Goal: Information Seeking & Learning: Find specific page/section

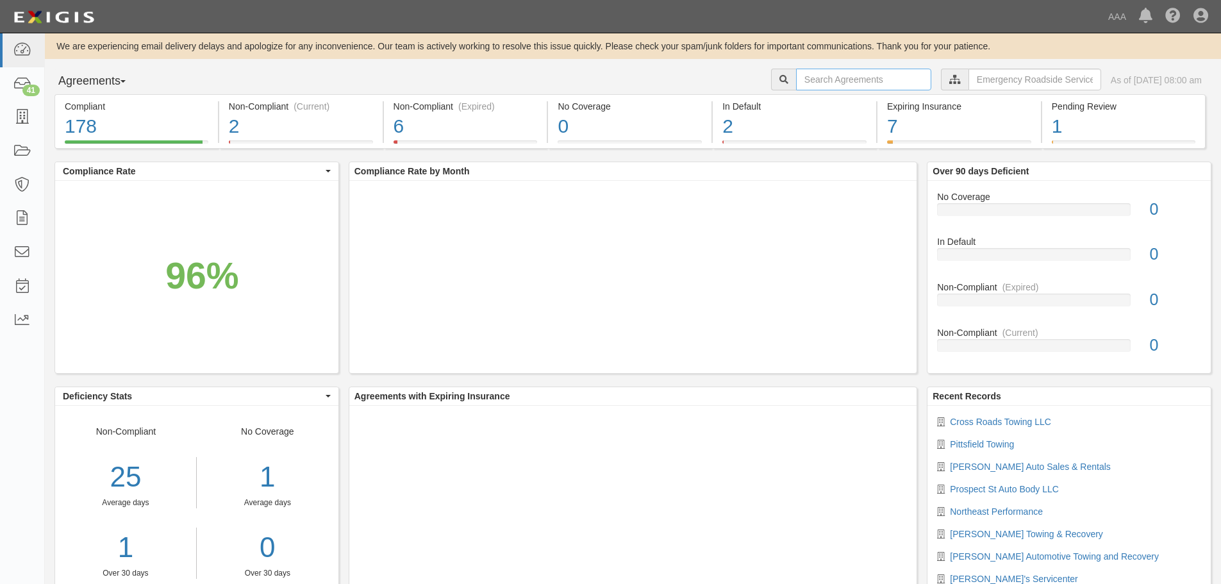
click at [858, 86] on input "text" at bounding box center [863, 80] width 135 height 22
paste input "J & M Towing & Recovery"
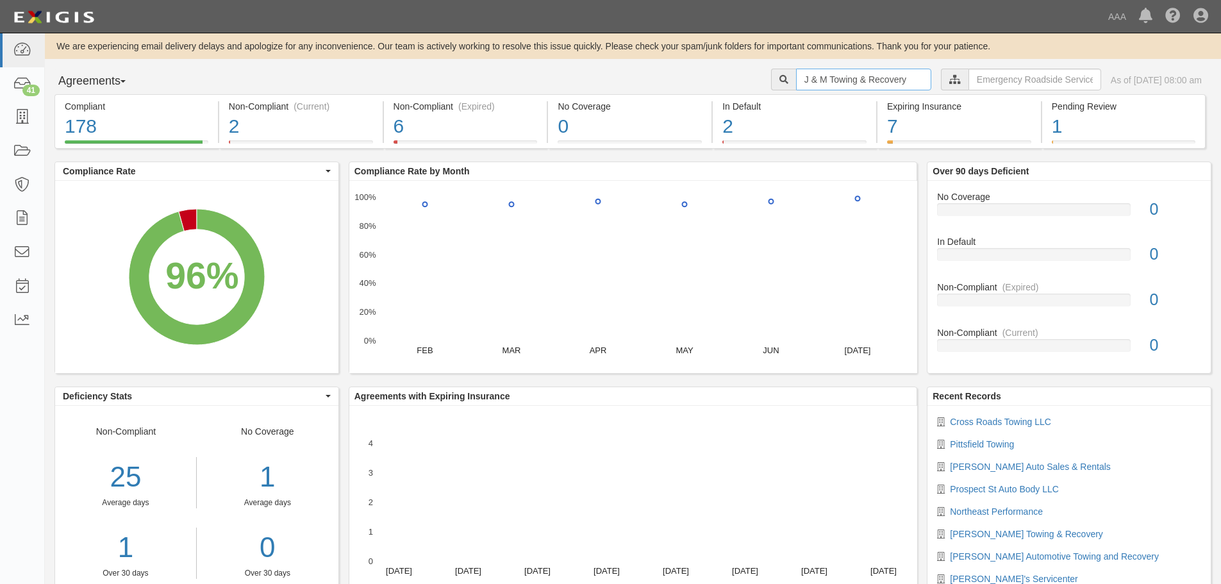
type input "J & M Towing & Recovery"
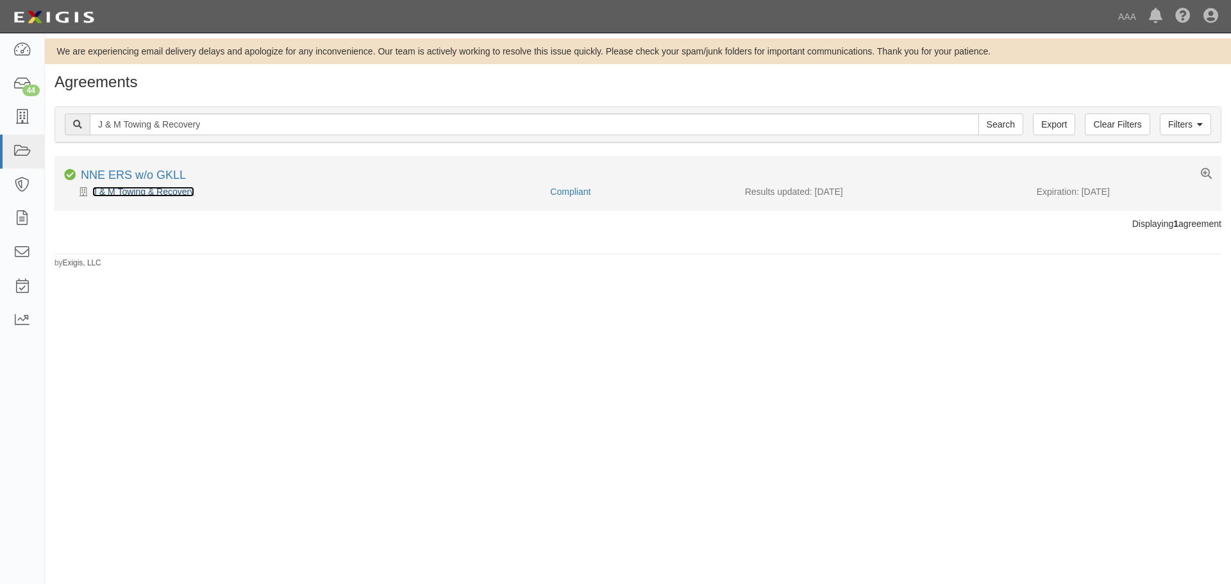
click at [164, 196] on link "J & M Towing & Recovery" at bounding box center [143, 192] width 102 height 10
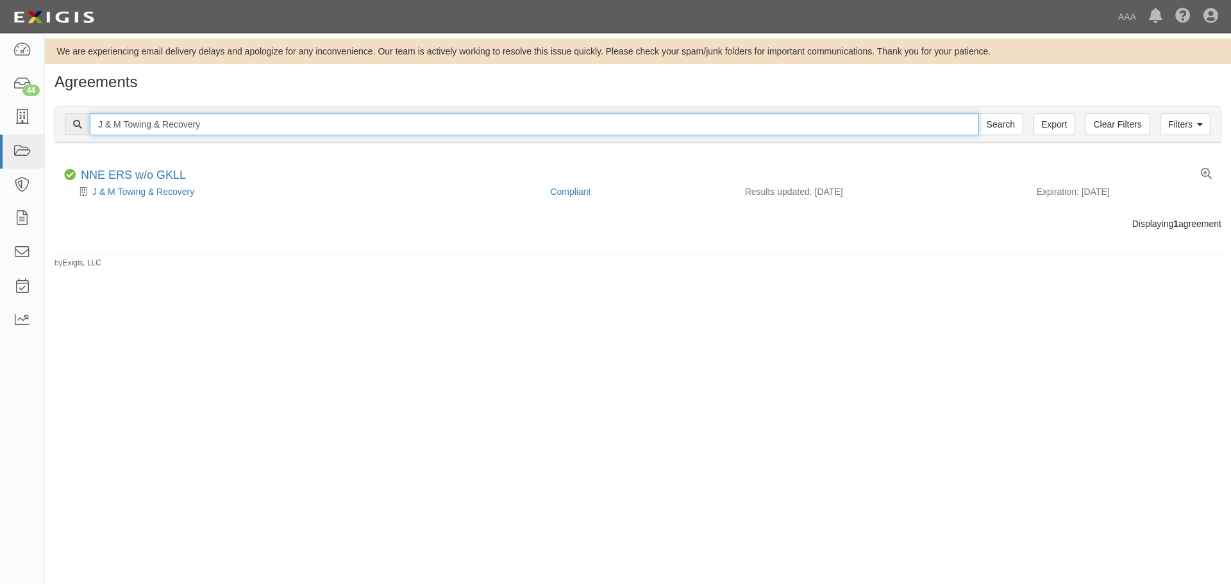
drag, startPoint x: 219, startPoint y: 126, endPoint x: 210, endPoint y: 122, distance: 10.4
click at [210, 122] on input "J & M Towing & Recovery" at bounding box center [534, 124] width 889 height 22
paste input "Toupin Towing and Recovery, INC"
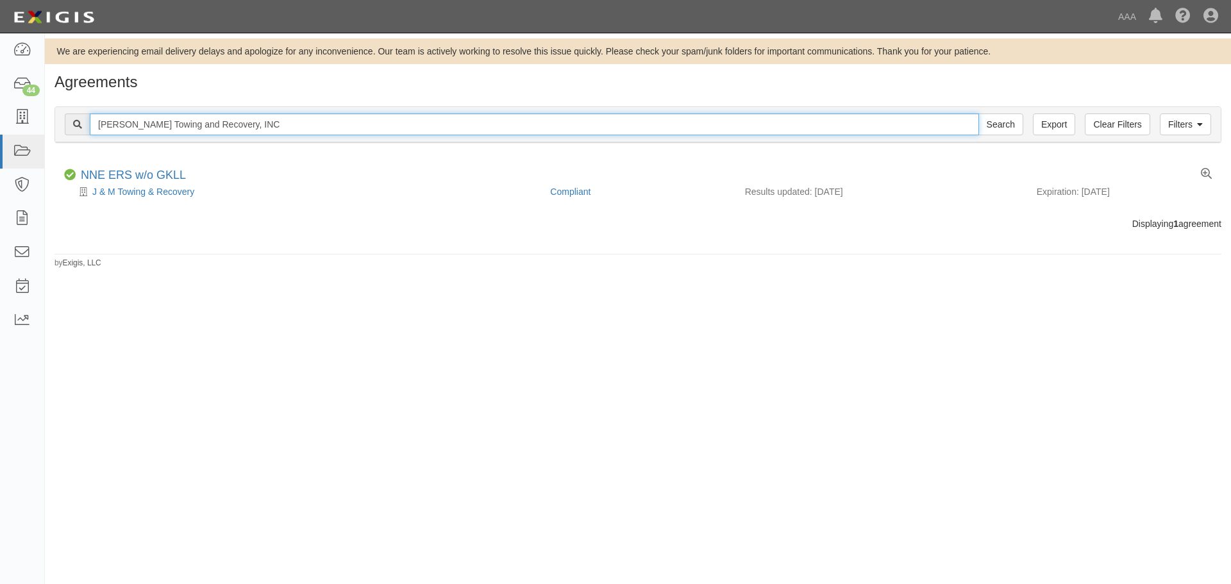
type input "Toupin Towing and Recovery, INC"
click at [978, 113] on input "Search" at bounding box center [1000, 124] width 45 height 22
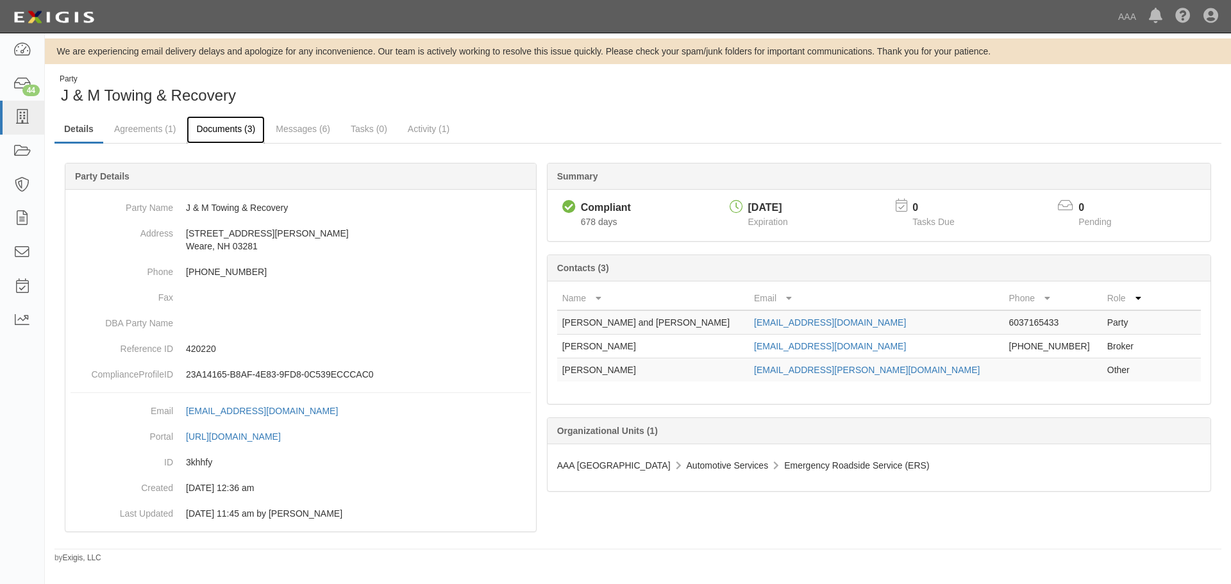
click at [235, 135] on link "Documents (3)" at bounding box center [226, 130] width 78 height 28
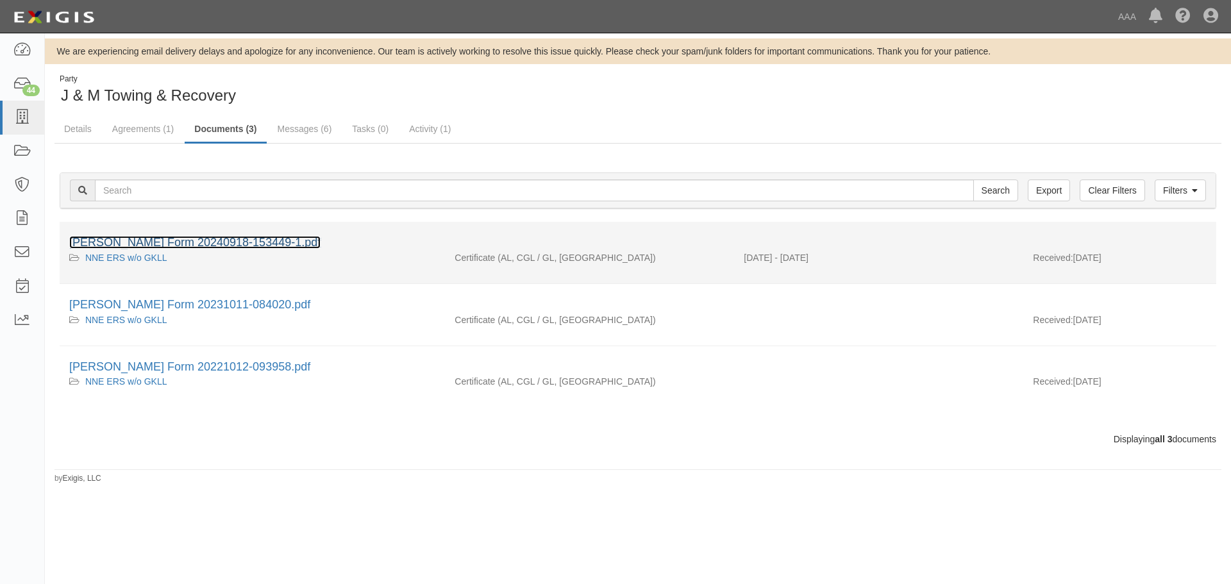
click at [175, 246] on link "[PERSON_NAME] Form 20240918-153449-1.pdf" at bounding box center [194, 242] width 251 height 13
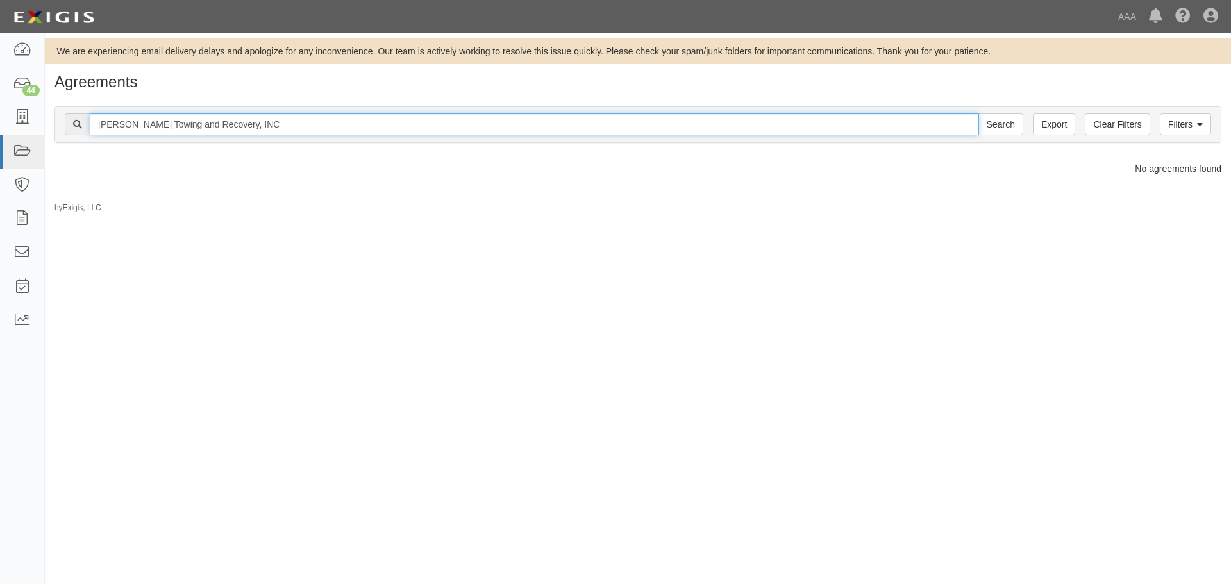
click at [277, 127] on input "Toupin Towing and Recovery, INC" at bounding box center [534, 124] width 889 height 22
type input "Toupin Towing and Recovery"
click at [978, 113] on input "Search" at bounding box center [1000, 124] width 45 height 22
click at [277, 127] on input "Toupin Towing and Recovery" at bounding box center [534, 124] width 889 height 22
type input "[PERSON_NAME]"
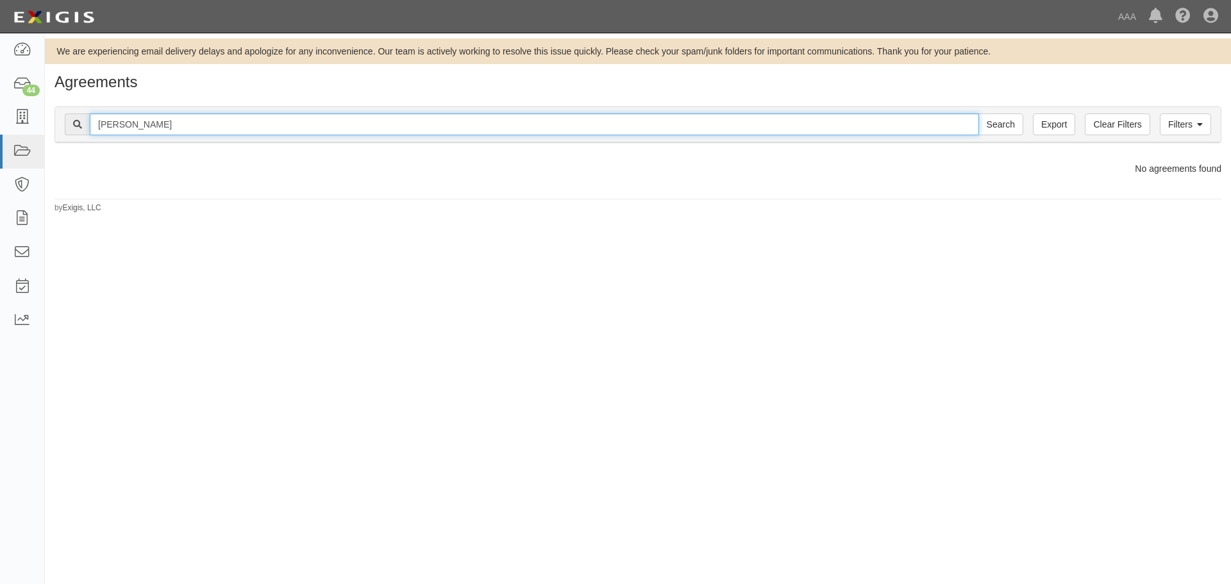
click at [978, 113] on input "Search" at bounding box center [1000, 124] width 45 height 22
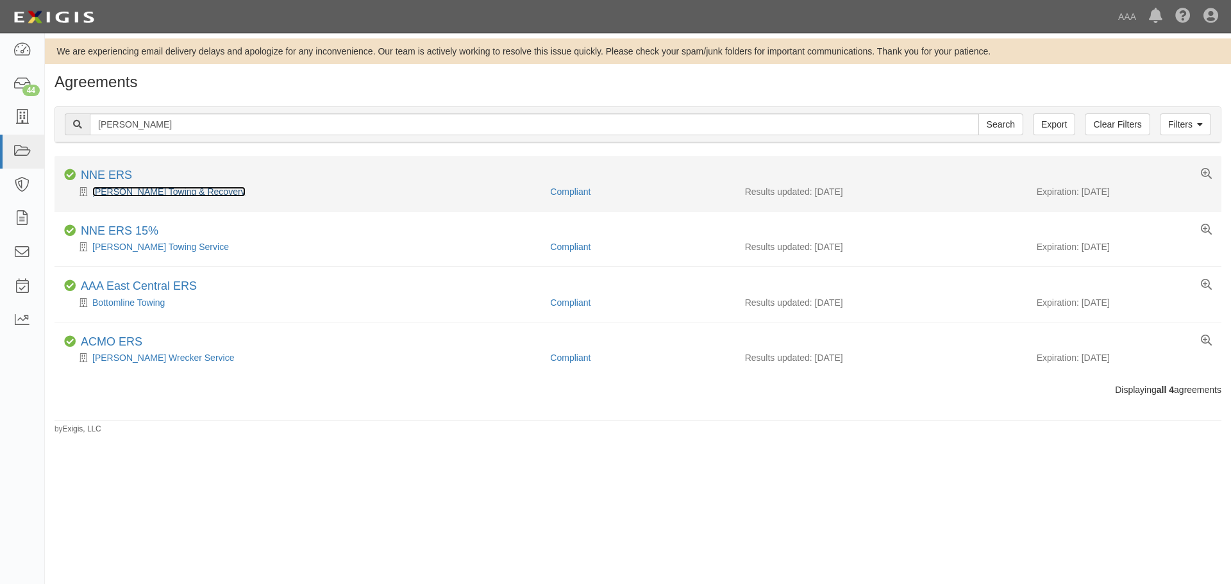
click at [174, 193] on link "[PERSON_NAME] Towing & Recovery" at bounding box center [168, 192] width 153 height 10
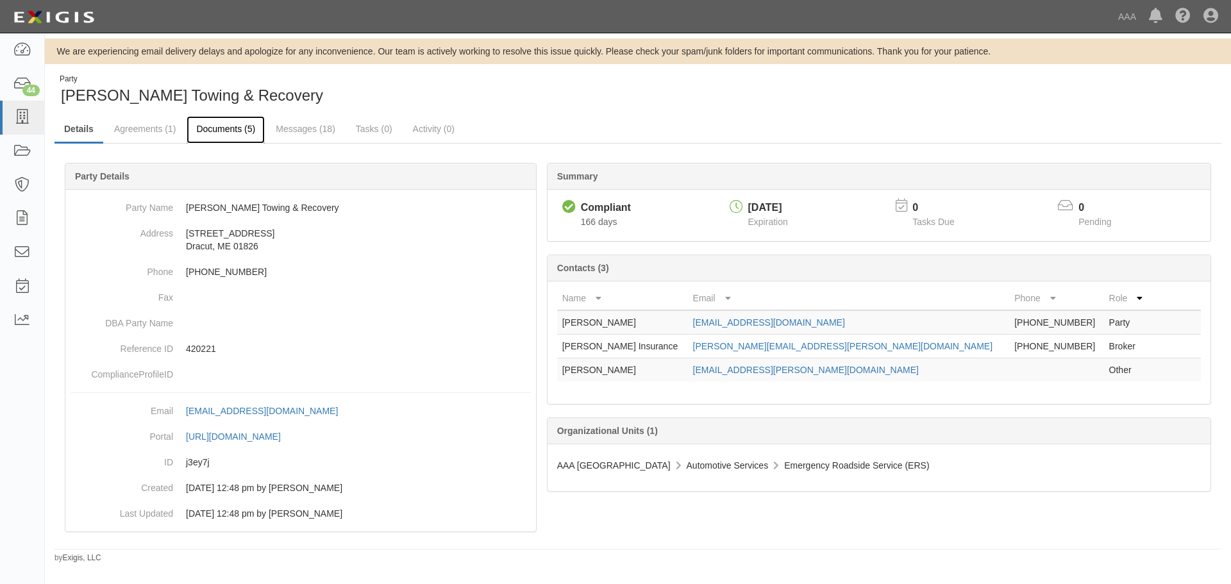
click at [224, 135] on link "Documents (5)" at bounding box center [226, 130] width 78 height 28
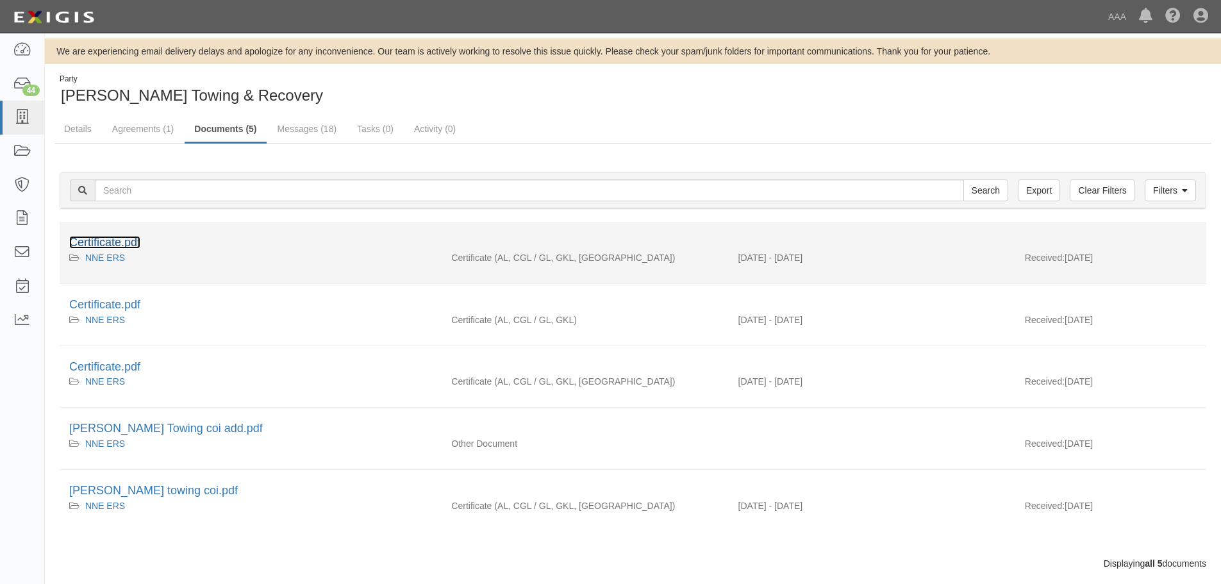
click at [133, 239] on link "Certificate.pdf" at bounding box center [104, 242] width 71 height 13
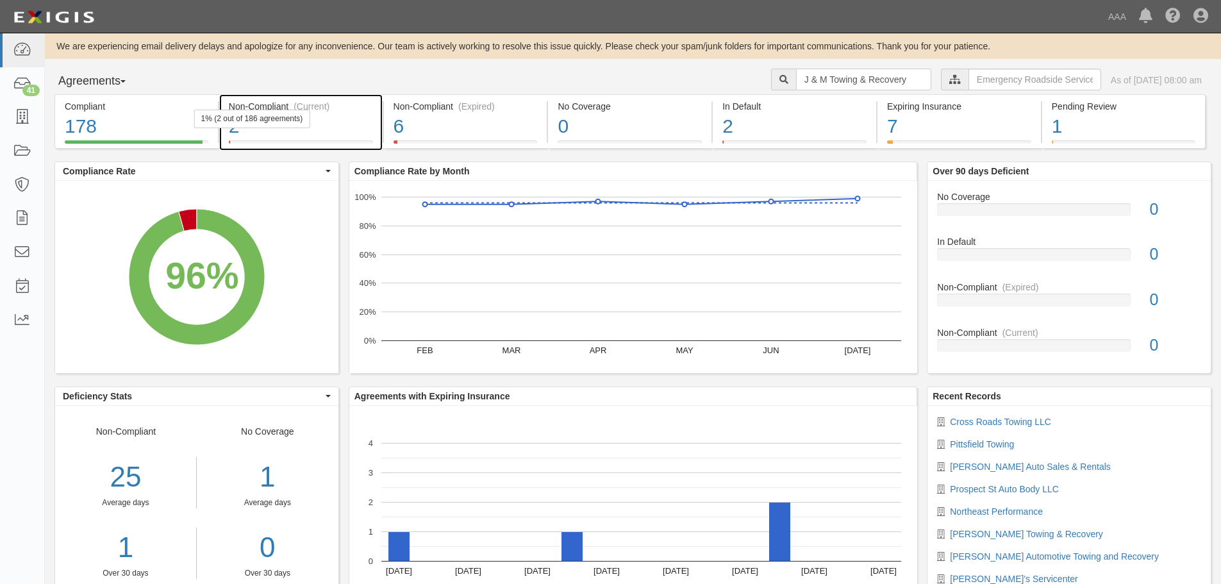
click at [262, 124] on div "1% (2 out of 186 agreements)" at bounding box center [252, 119] width 116 height 19
click at [823, 81] on input "J & M Towing & Recovery" at bounding box center [863, 80] width 135 height 22
drag, startPoint x: 887, startPoint y: 81, endPoint x: 762, endPoint y: 80, distance: 125.0
click at [771, 80] on div "J & M Towing & Recovery" at bounding box center [851, 80] width 160 height 22
paste input "Northeast Truck Services Unlimited (Blue Chip Performance Diesel)"
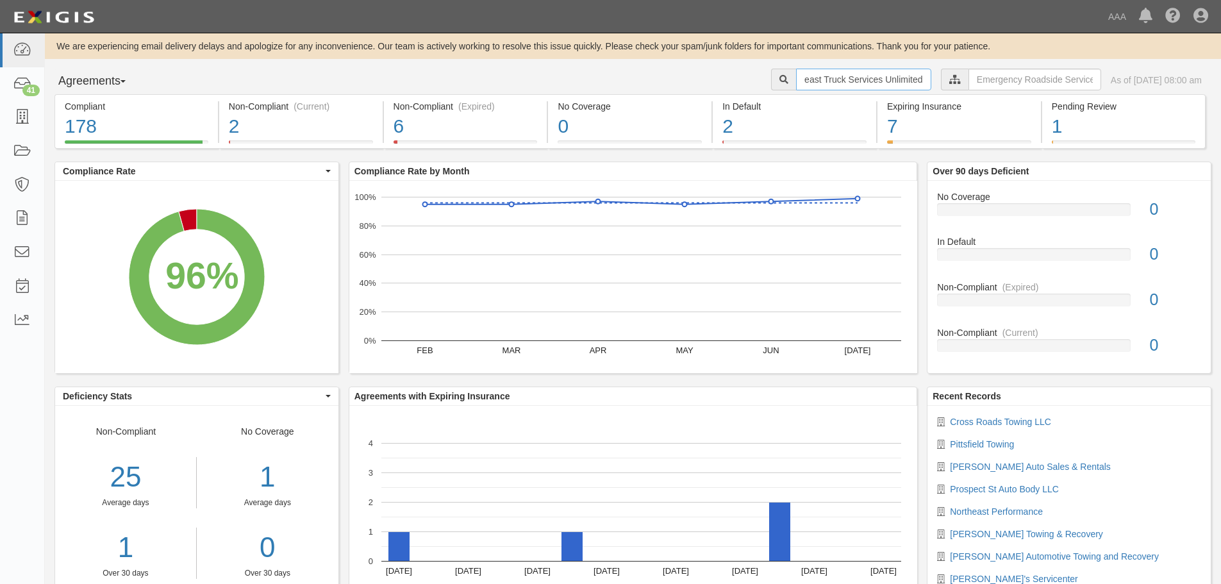
scroll to position [0, 22]
type input "Northeast Truck Services Unlimited"
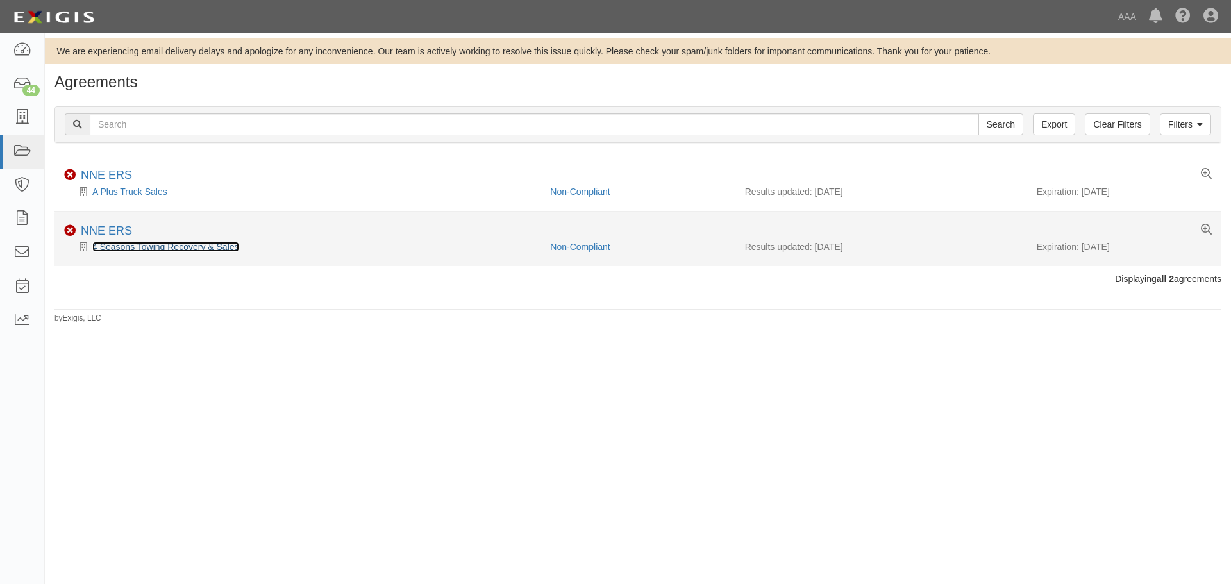
click at [190, 248] on link "4 Seasons Towing Recovery & Sales" at bounding box center [165, 247] width 147 height 10
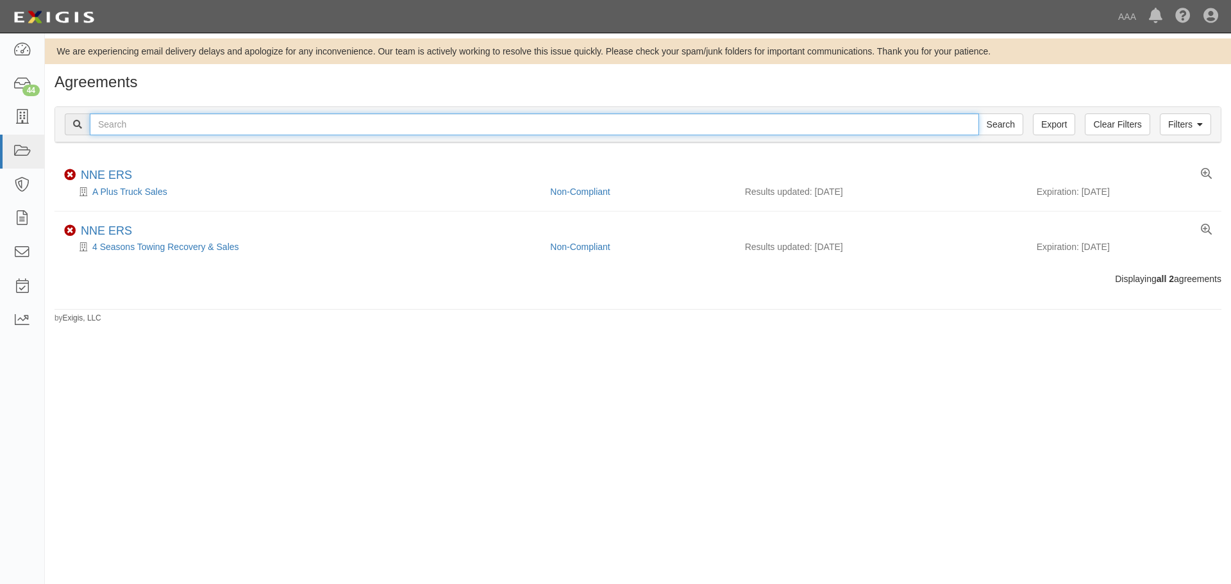
click at [269, 133] on input "text" at bounding box center [534, 124] width 889 height 22
paste input "Northeast Truck Services Unlimited (Blue Chip Performance Diesel)"
type input "Northeast Truck Services Unlimited (Blue Chip Performance Diesel)"
click at [978, 113] on input "Search" at bounding box center [1000, 124] width 45 height 22
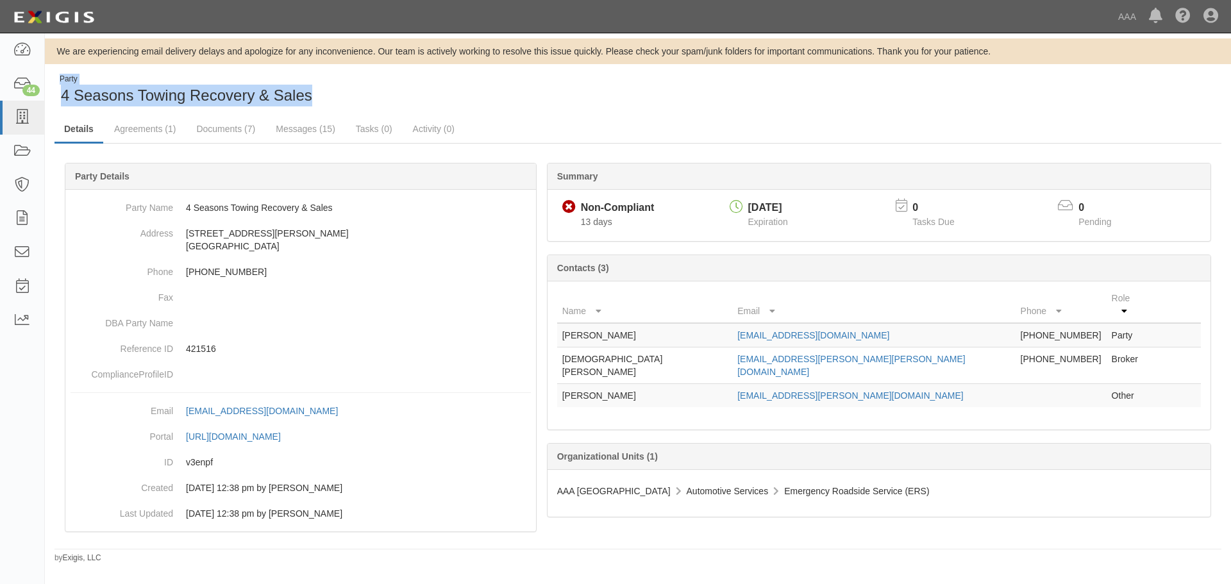
drag, startPoint x: 318, startPoint y: 97, endPoint x: 51, endPoint y: 96, distance: 267.4
click at [51, 96] on div "Party 4 Seasons Towing Recovery & Sales" at bounding box center [341, 90] width 593 height 33
click at [69, 94] on span "4 Seasons Towing Recovery & Sales" at bounding box center [186, 95] width 251 height 17
click at [312, 100] on span "4 Seasons Towing Recovery & Sales" at bounding box center [186, 95] width 251 height 17
drag, startPoint x: 317, startPoint y: 94, endPoint x: 53, endPoint y: 101, distance: 264.3
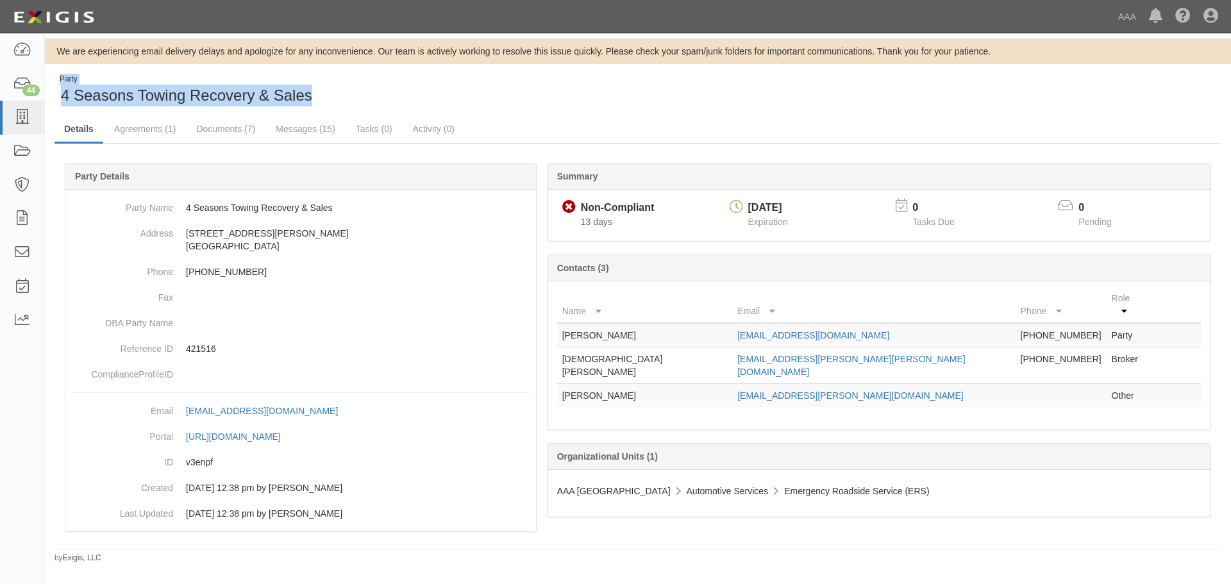
click at [53, 101] on div "Party 4 Seasons Towing Recovery & Sales" at bounding box center [341, 90] width 593 height 33
drag, startPoint x: 72, startPoint y: 96, endPoint x: 262, endPoint y: 105, distance: 190.0
click at [73, 96] on span "4 Seasons Towing Recovery & Sales" at bounding box center [186, 95] width 251 height 17
drag, startPoint x: 347, startPoint y: 103, endPoint x: 332, endPoint y: 92, distance: 18.3
click at [348, 103] on div "Party 4 Seasons Towing Recovery & Sales" at bounding box center [341, 90] width 574 height 33
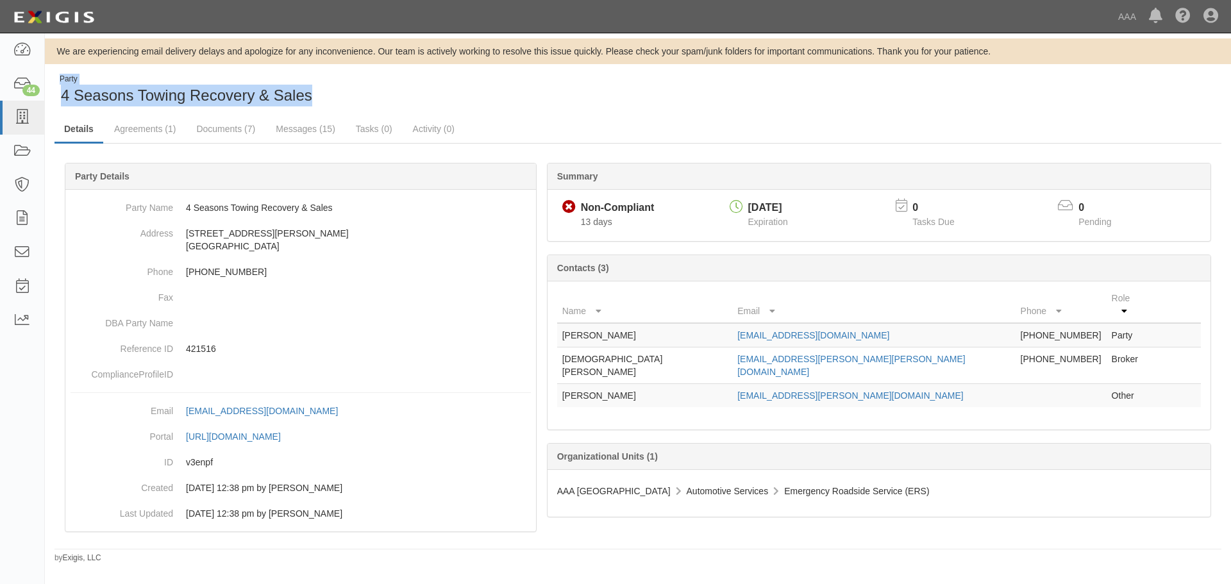
drag, startPoint x: 323, startPoint y: 90, endPoint x: 54, endPoint y: 103, distance: 269.6
click at [54, 103] on div "Party 4 Seasons Towing Recovery & Sales" at bounding box center [341, 90] width 593 height 33
click at [97, 99] on span "4 Seasons Towing Recovery & Sales" at bounding box center [186, 95] width 251 height 17
drag, startPoint x: 314, startPoint y: 93, endPoint x: 63, endPoint y: 97, distance: 250.7
click at [63, 97] on div "Party 4 Seasons Towing Recovery & Sales" at bounding box center [341, 90] width 574 height 33
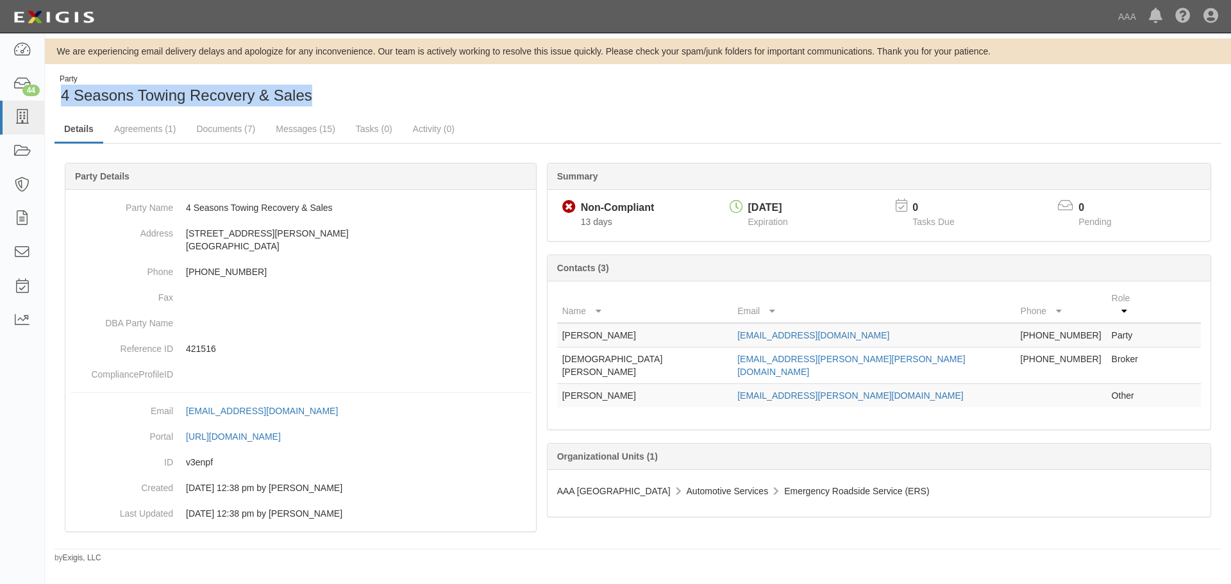
click at [365, 105] on div "Party 4 Seasons Towing Recovery & Sales" at bounding box center [341, 90] width 574 height 33
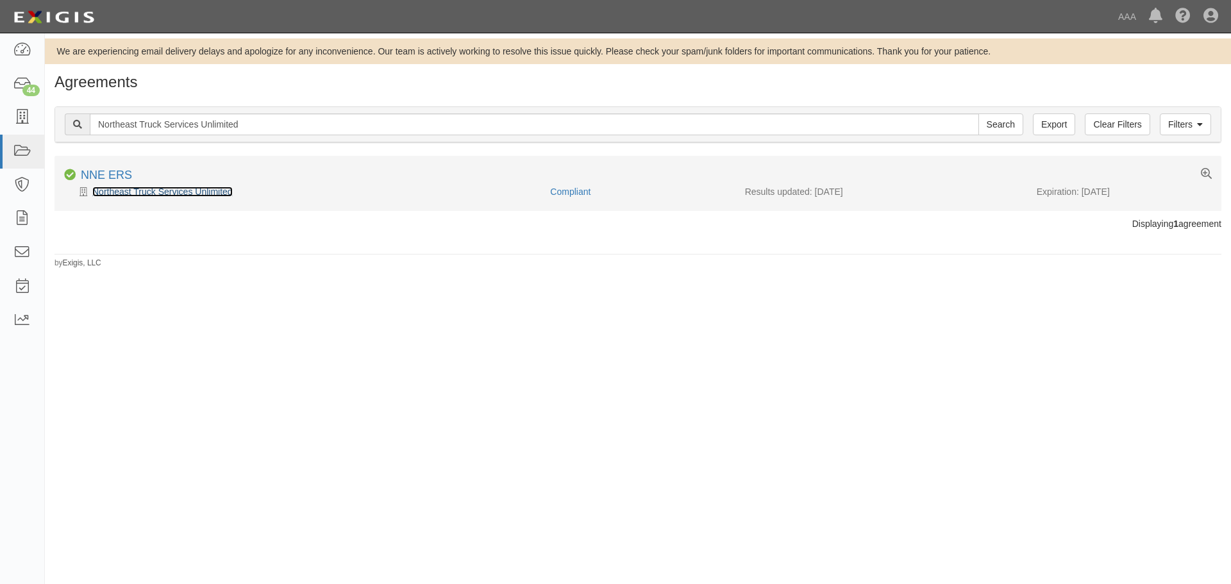
click at [165, 192] on link "Northeast Truck Services Unlimited" at bounding box center [162, 192] width 140 height 10
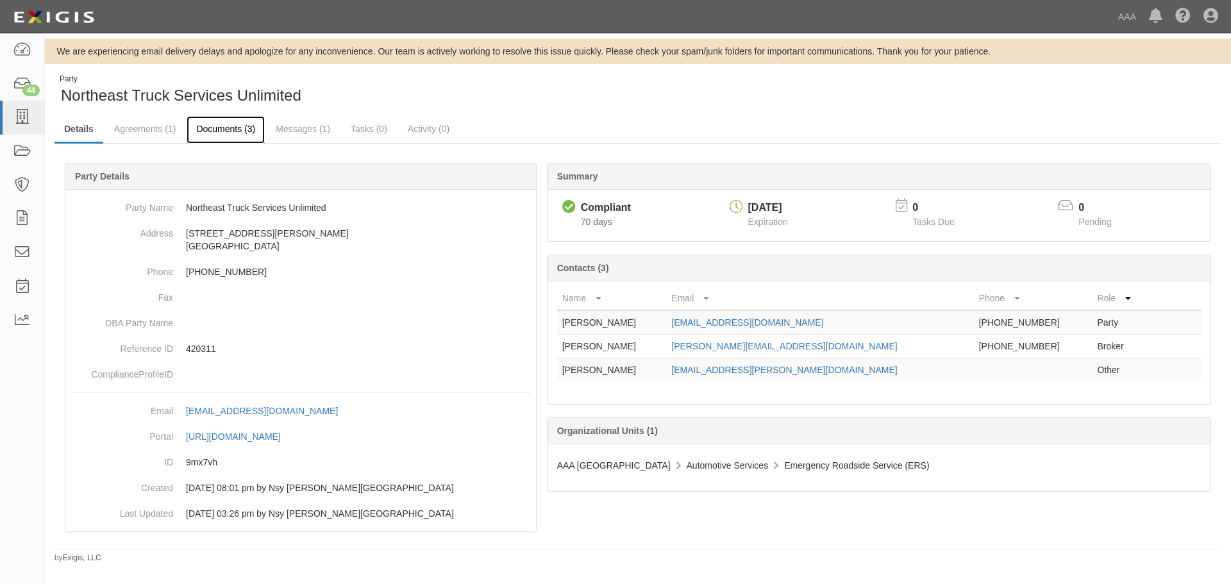
click at [231, 135] on link "Documents (3)" at bounding box center [226, 130] width 78 height 28
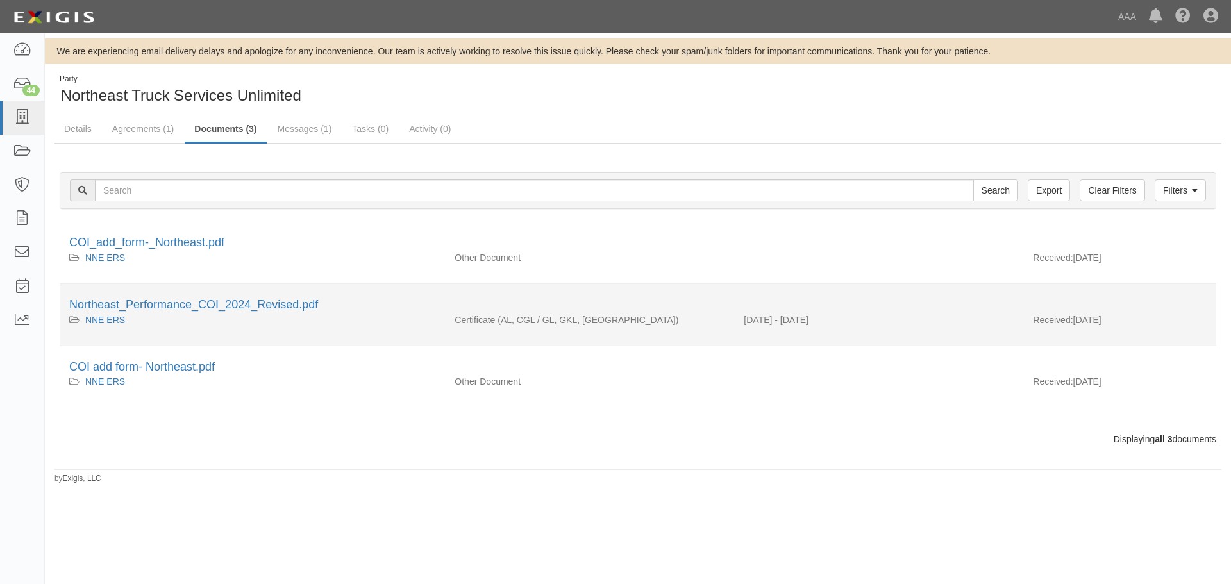
click at [199, 312] on div "Northeast_Performance_COI_2024_Revised.pdf" at bounding box center [637, 305] width 1137 height 17
click at [203, 307] on link "Northeast_Performance_COI_2024_Revised.pdf" at bounding box center [193, 304] width 249 height 13
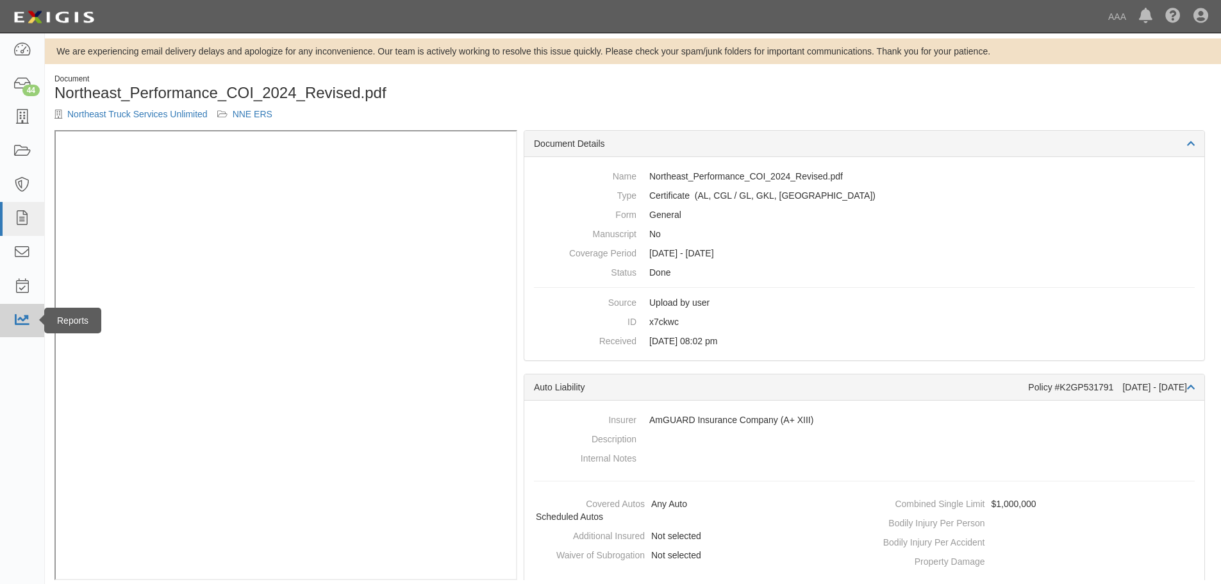
click at [12, 319] on link at bounding box center [22, 321] width 44 height 34
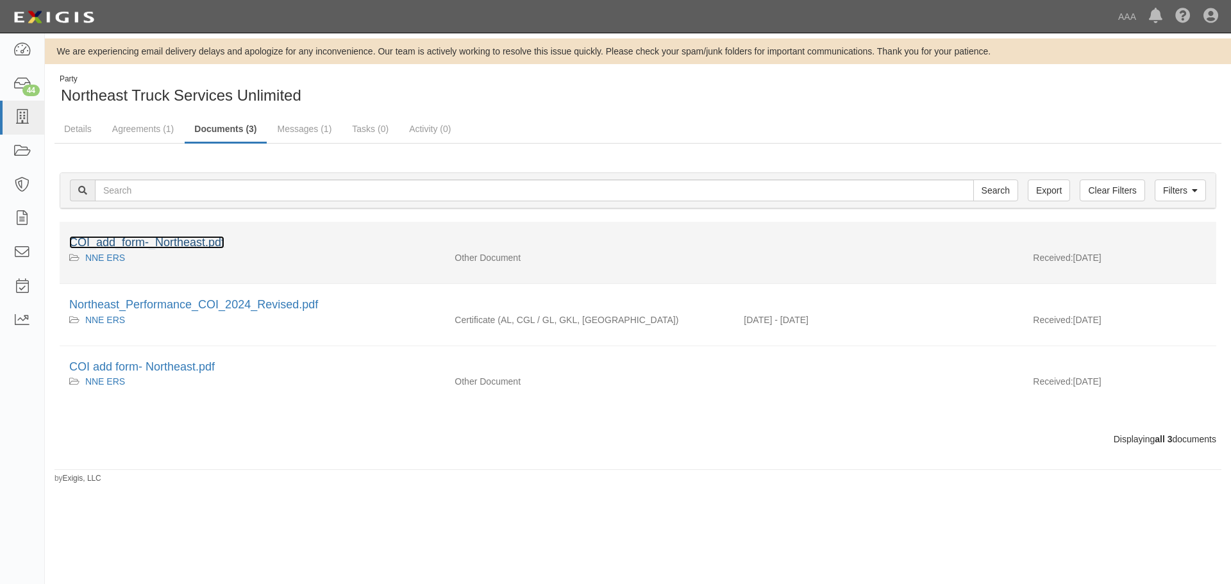
click at [159, 244] on link "COI_add_form-_Northeast.pdf" at bounding box center [146, 242] width 155 height 13
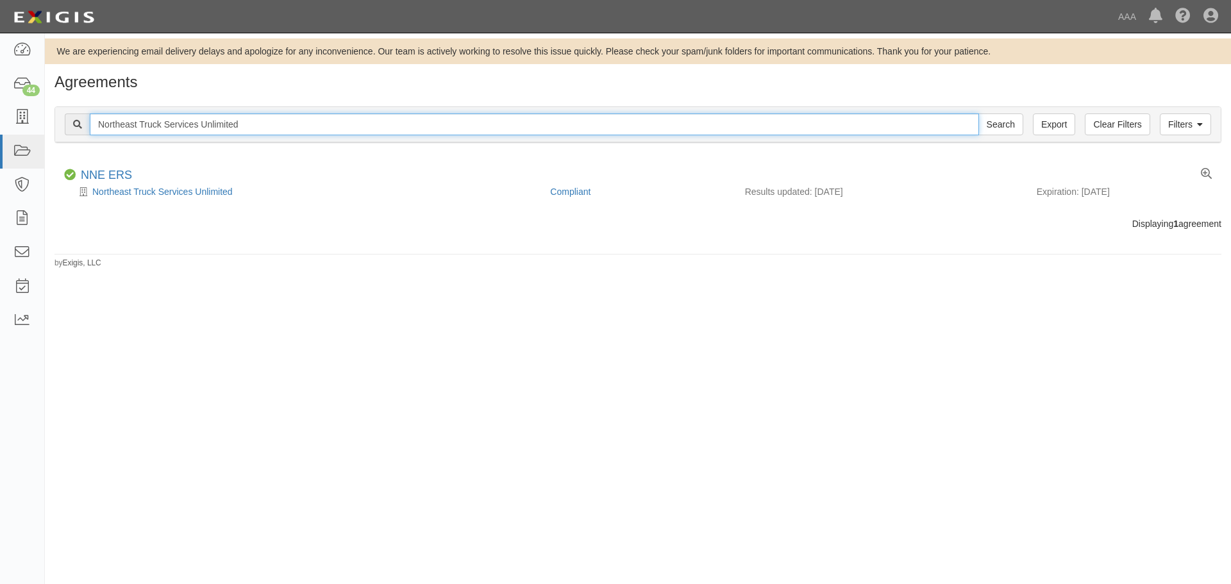
click at [250, 131] on input "Northeast Truck Services Unlimited" at bounding box center [534, 124] width 889 height 22
paste input "420311 Northeast Truck Services Unlimited (Blue Chip Performance Diesel)"
type input "420311 Northeast Truck Services Unlimited (Blue Chip Performance Diesel)"
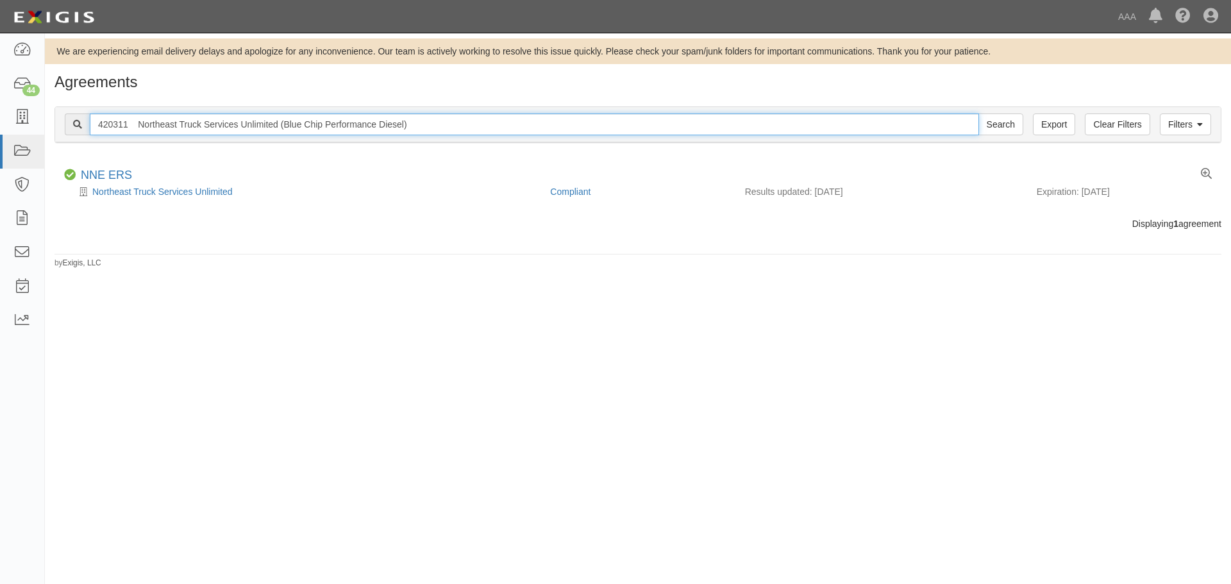
click at [978, 113] on input "Search" at bounding box center [1000, 124] width 45 height 22
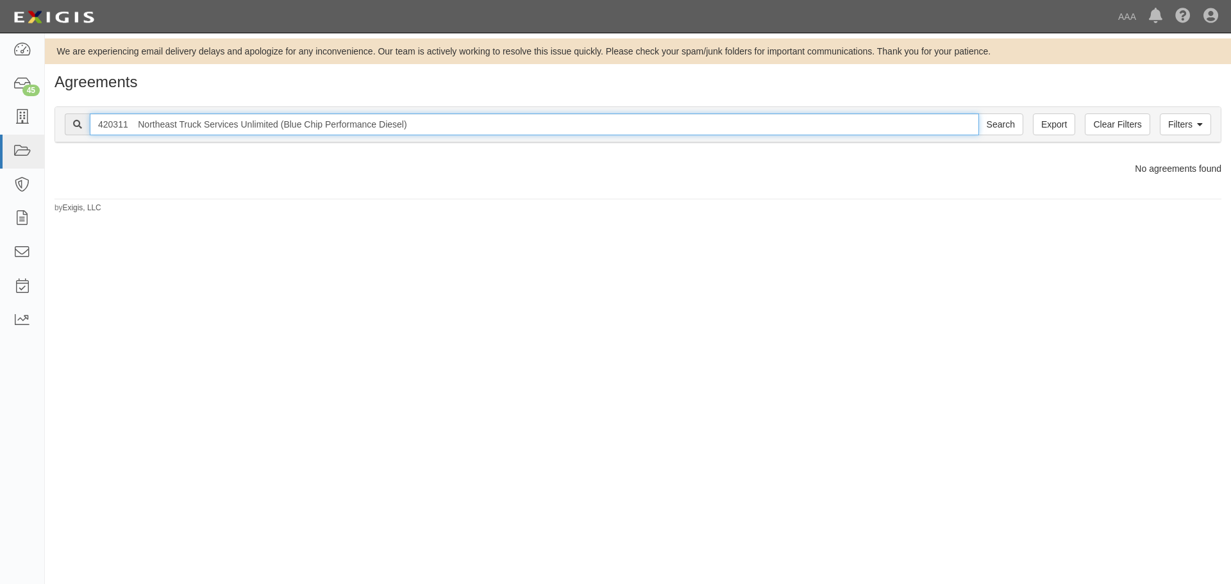
drag, startPoint x: 443, startPoint y: 135, endPoint x: 282, endPoint y: 130, distance: 161.0
click at [282, 130] on input "420311 Northeast Truck Services Unlimited (Blue Chip Performance Diesel)" at bounding box center [534, 124] width 889 height 22
type input "Northeast Truck Services Unlimited"
click at [978, 113] on input "Search" at bounding box center [1000, 124] width 45 height 22
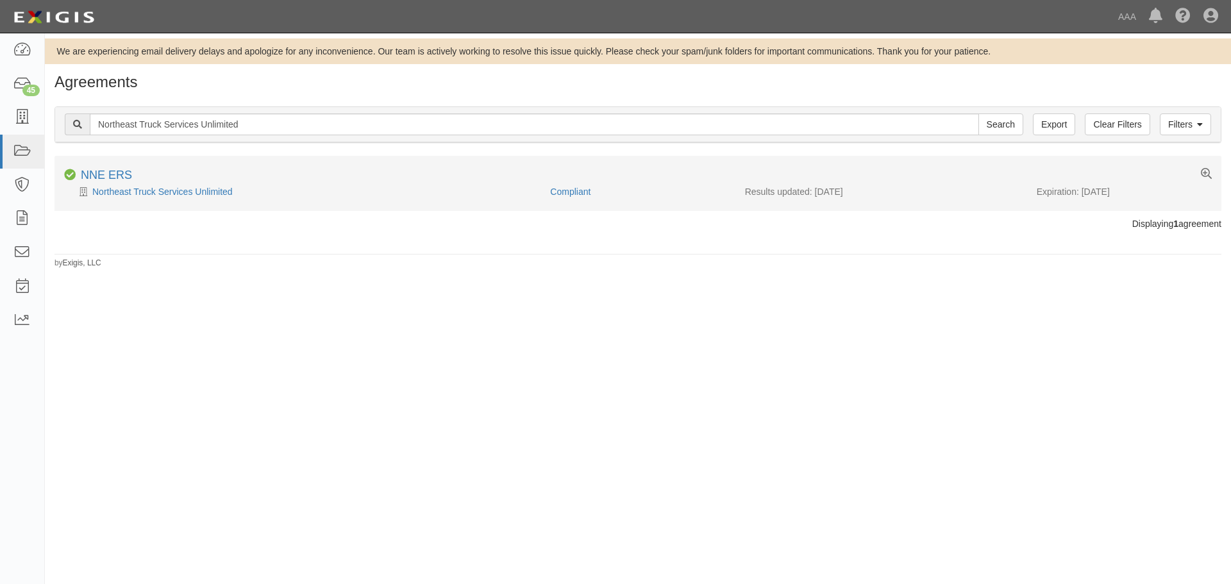
click at [165, 199] on li "Compliant NNE ERS Northeast Truck Services Unlimited Compliant Results updated:…" at bounding box center [637, 183] width 1167 height 54
click at [165, 197] on div "Northeast Truck Services Unlimited" at bounding box center [302, 191] width 476 height 13
click at [165, 196] on link "Northeast Truck Services Unlimited" at bounding box center [162, 192] width 140 height 10
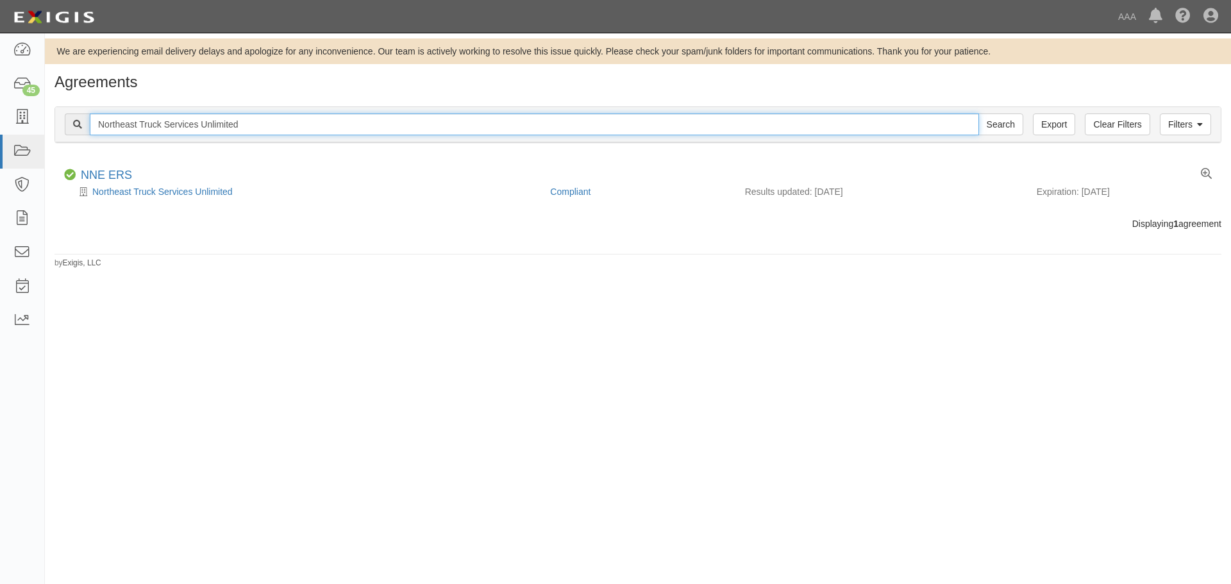
click at [251, 126] on input "Northeast Truck Services Unlimited" at bounding box center [534, 124] width 889 height 22
paste input "Adler Auto"
click at [978, 113] on input "Search" at bounding box center [1000, 124] width 45 height 22
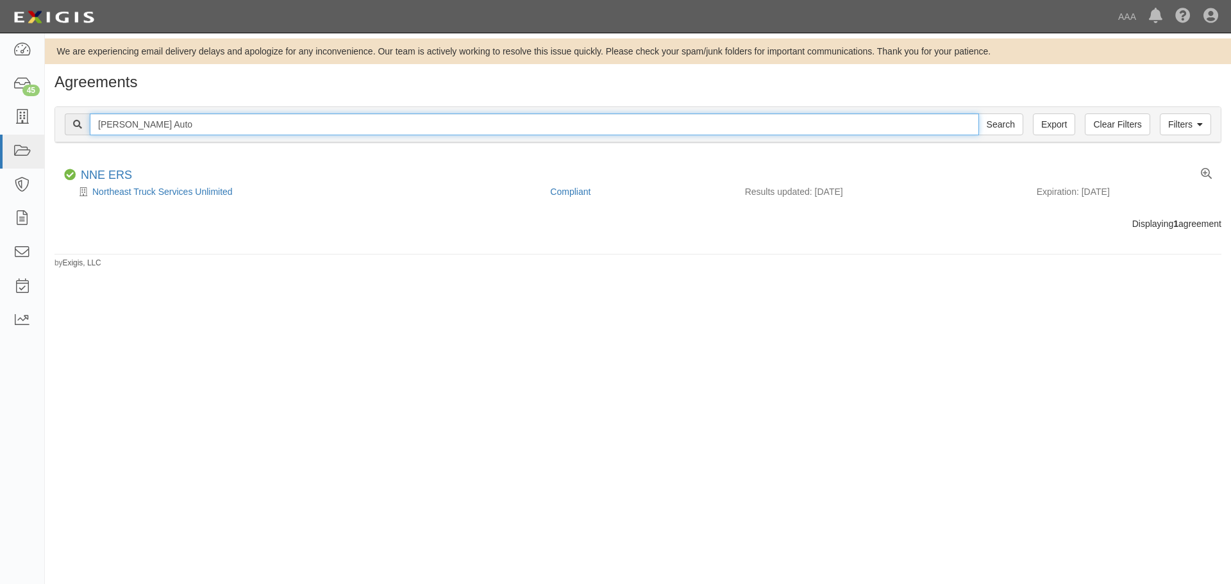
click at [155, 125] on input "Adler Auto" at bounding box center [534, 124] width 889 height 22
paste input "TWB Transport Solutions"
type input "TWB Transport Solutions"
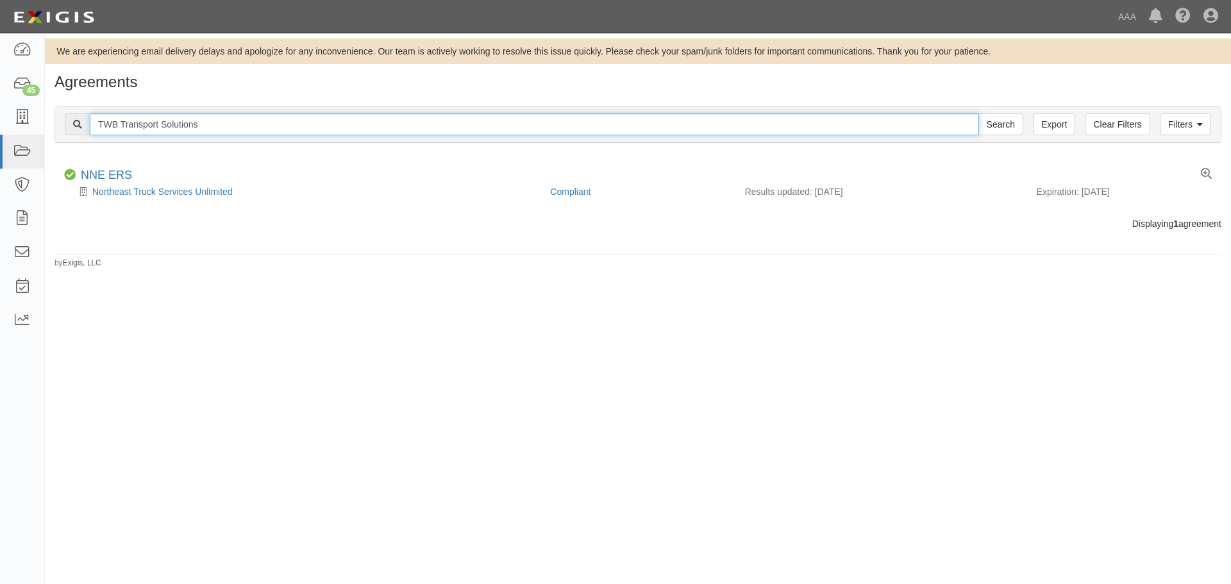
click at [978, 113] on input "Search" at bounding box center [1000, 124] width 45 height 22
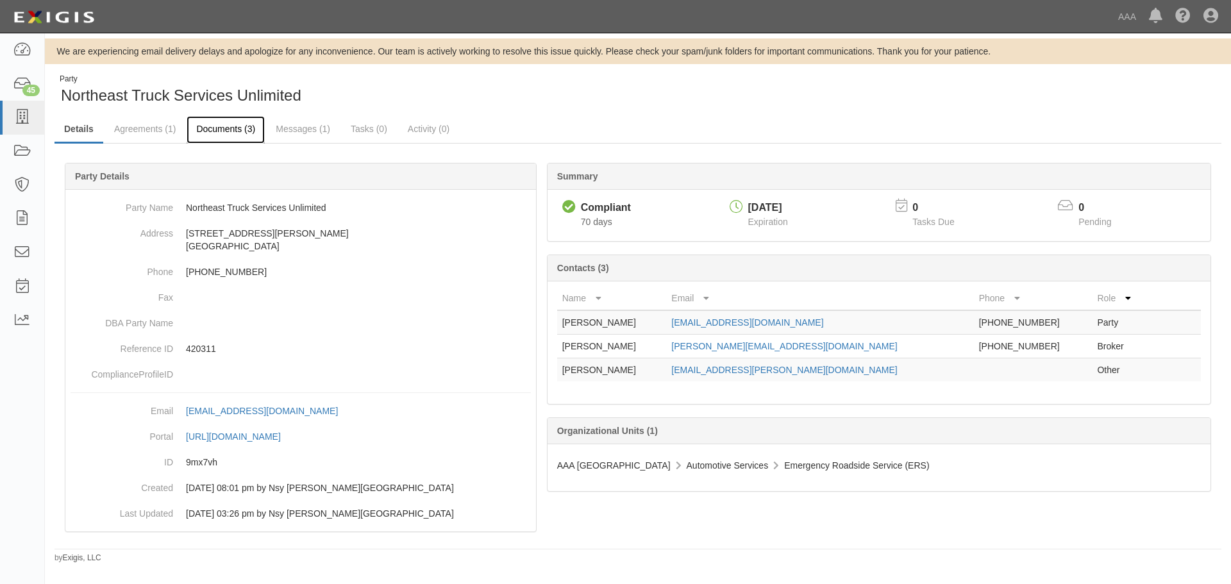
click at [226, 136] on link "Documents (3)" at bounding box center [226, 130] width 78 height 28
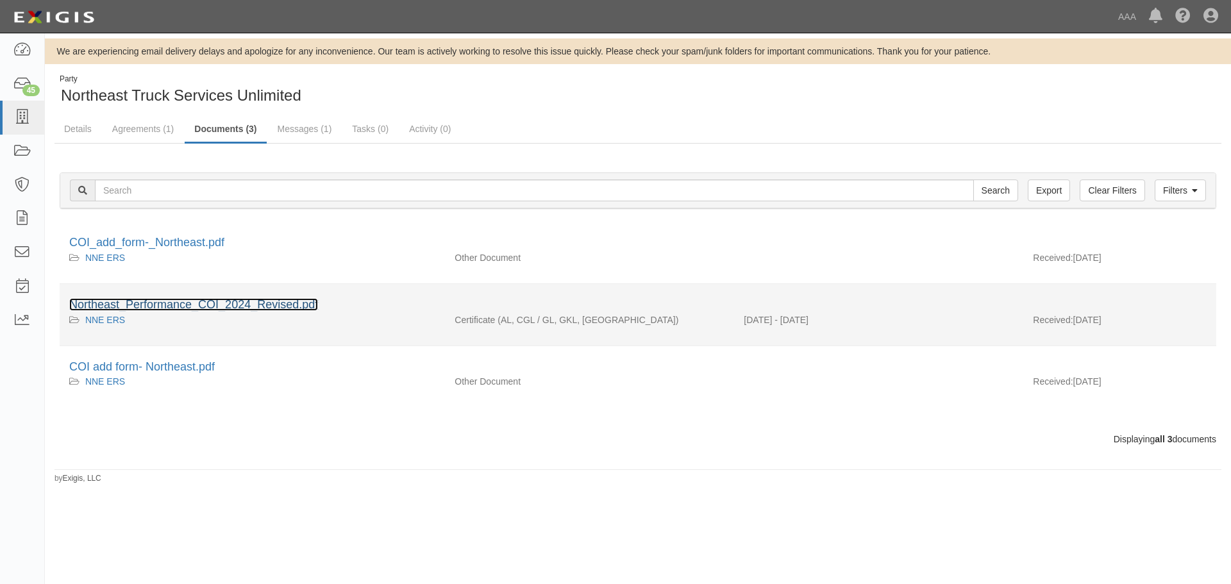
click at [213, 310] on link "Northeast_Performance_COI_2024_Revised.pdf" at bounding box center [193, 304] width 249 height 13
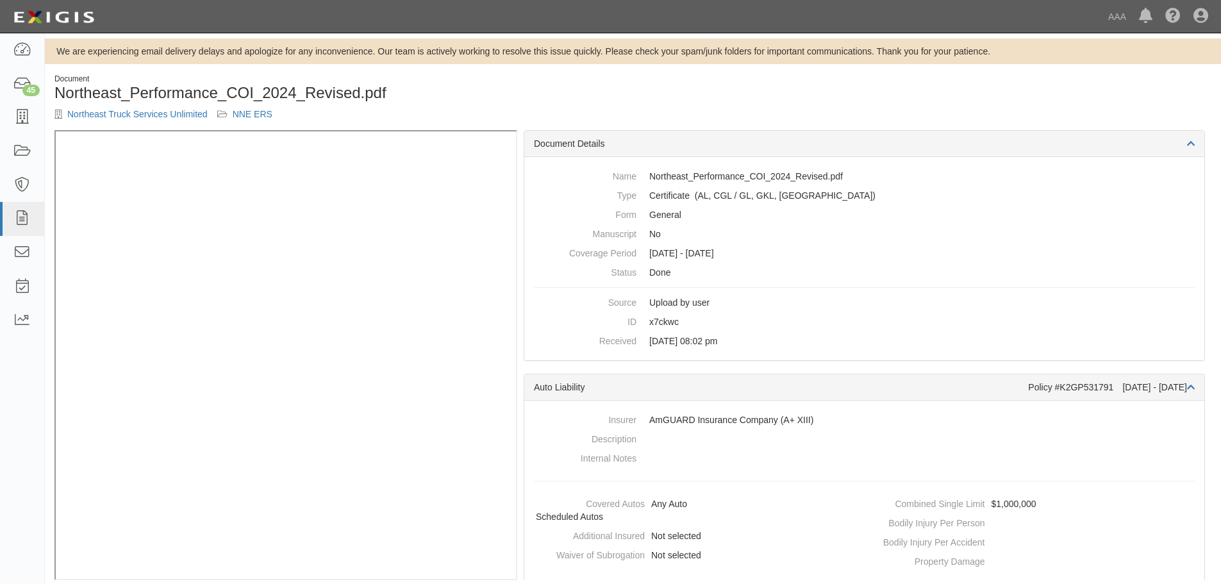
drag, startPoint x: 588, startPoint y: 91, endPoint x: 449, endPoint y: 91, distance: 139.1
click at [588, 91] on h1 "Northeast_Performance_COI_2024_Revised.pdf" at bounding box center [338, 93] width 569 height 17
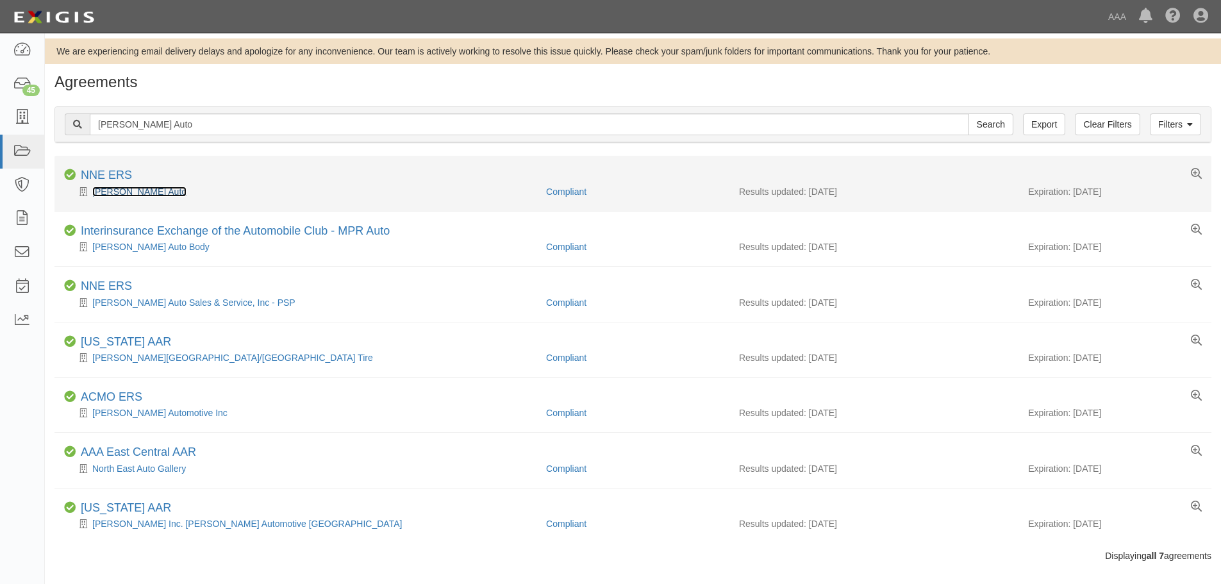
click at [116, 192] on link "[PERSON_NAME] Auto" at bounding box center [139, 192] width 94 height 10
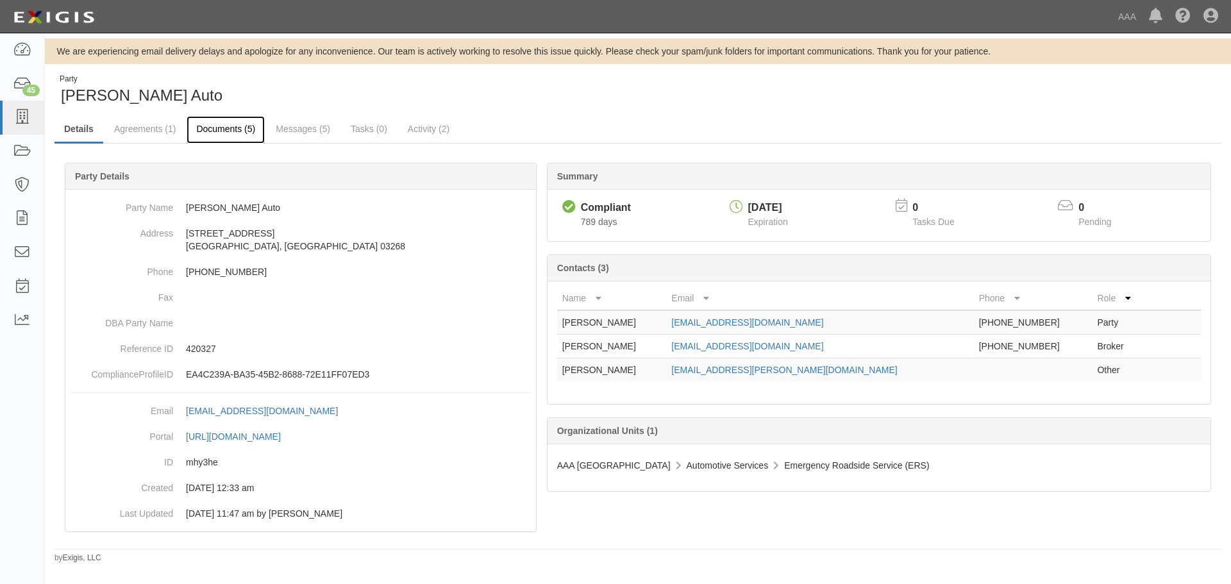
click at [209, 136] on link "Documents (5)" at bounding box center [226, 130] width 78 height 28
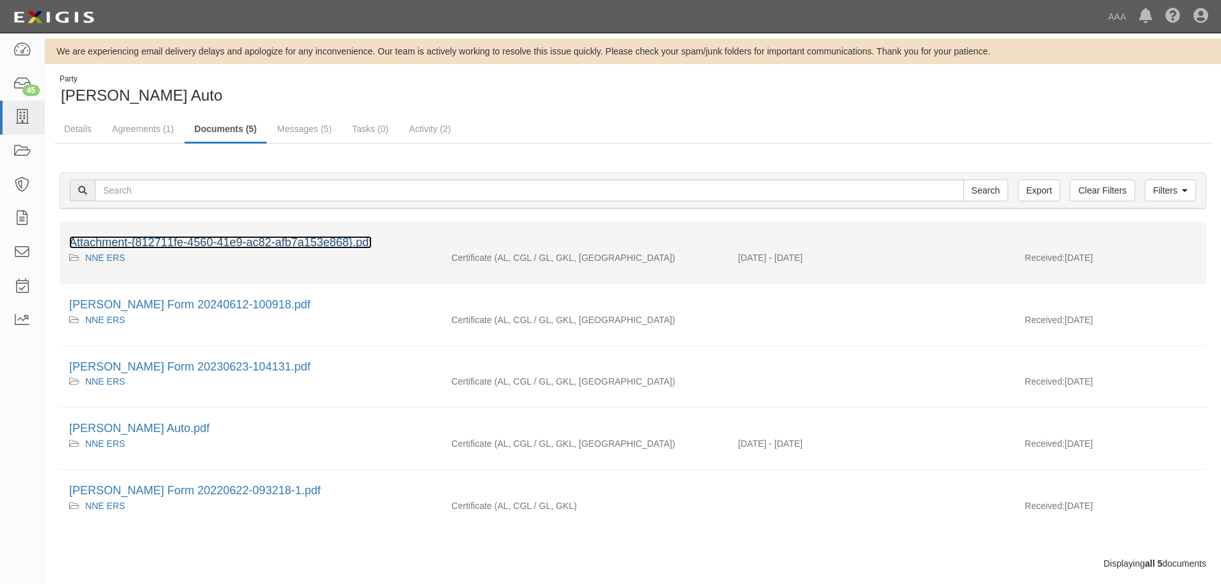
click at [175, 239] on link "Attachment-{812711fe-4560-41e9-ac82-afb7a153e868}.pdf" at bounding box center [220, 242] width 303 height 13
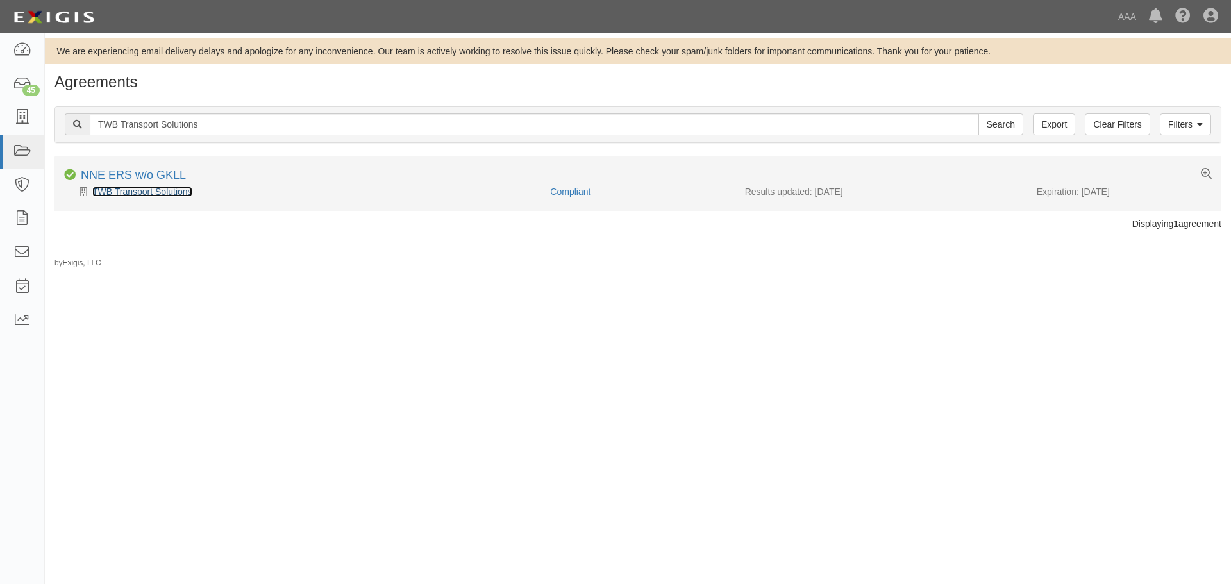
click at [158, 187] on link "TWB Transport Solutions" at bounding box center [142, 192] width 100 height 10
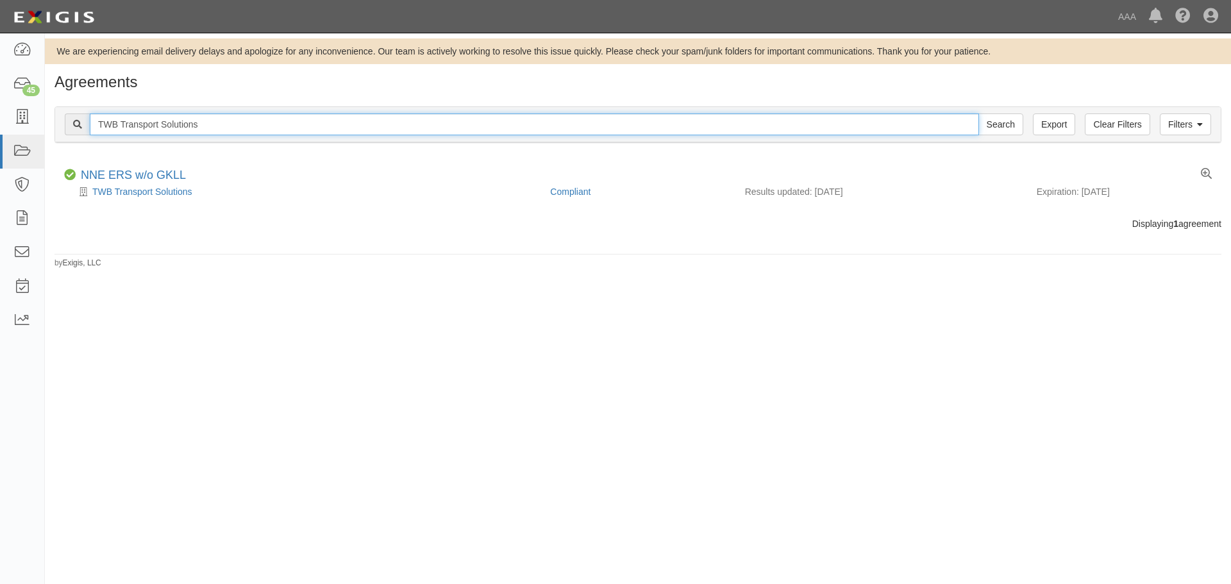
click at [201, 115] on input "TWB Transport Solutions" at bounding box center [534, 124] width 889 height 22
click at [214, 124] on input "TWB Transport Solutions" at bounding box center [534, 124] width 889 height 22
paste input "J & J Auto Body"
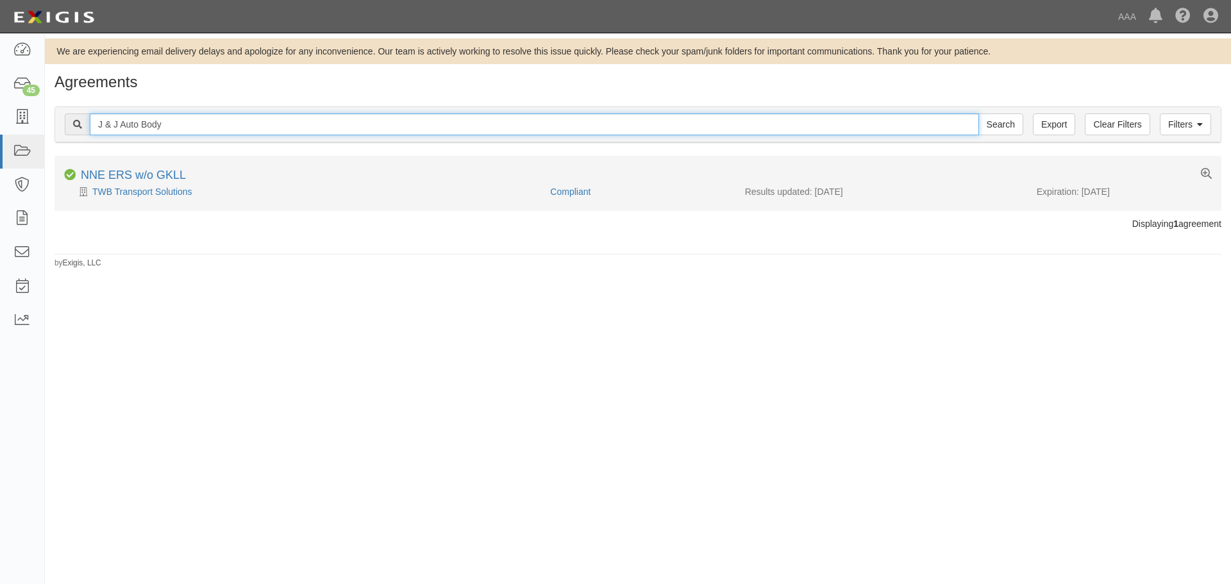
type input "J & J Auto Body"
click at [978, 113] on input "Search" at bounding box center [1000, 124] width 45 height 22
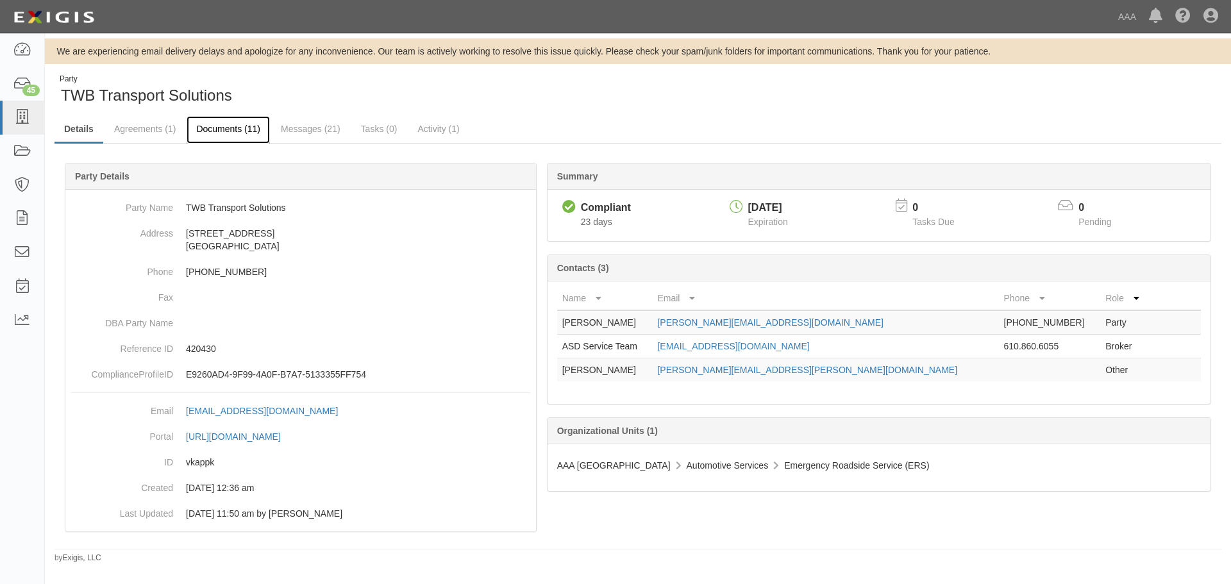
click at [216, 123] on link "Documents (11)" at bounding box center [228, 130] width 83 height 28
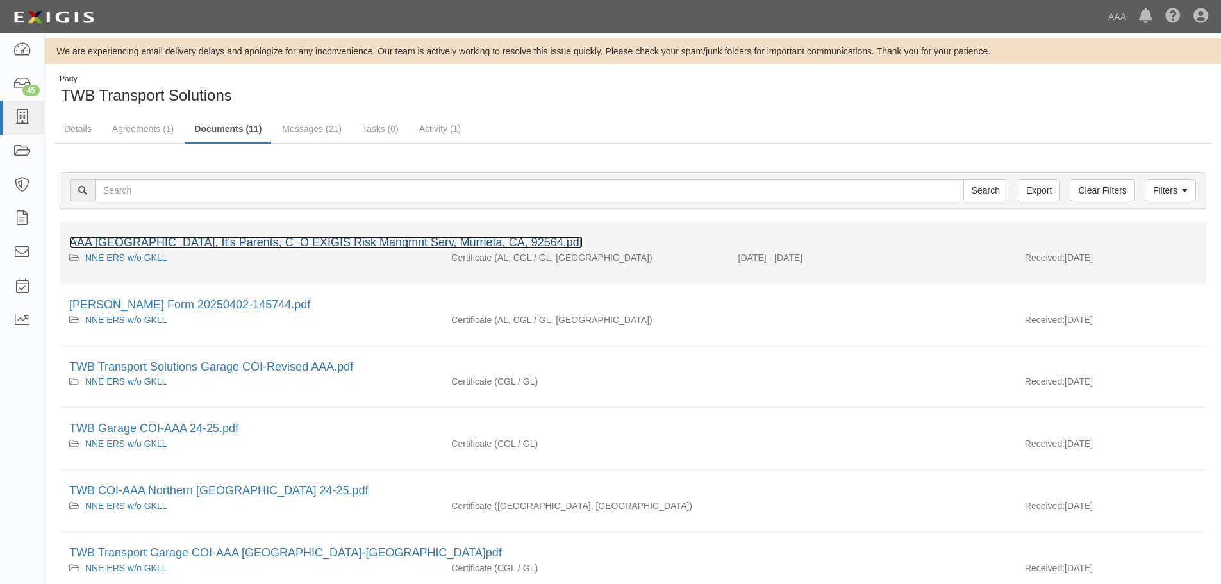
click at [259, 246] on link "AAA [GEOGRAPHIC_DATA], It's Parents, C_O EXIGIS Risk Mangmnt Serv, Murrieta, CA…" at bounding box center [326, 242] width 514 height 13
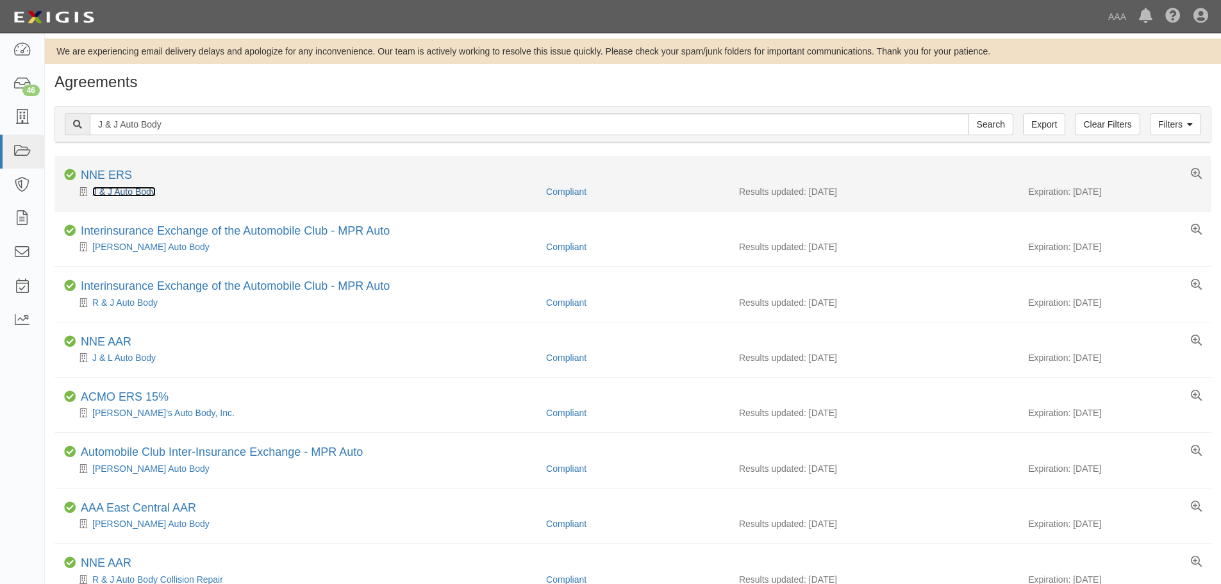
click at [129, 192] on link "J & J Auto Body" at bounding box center [123, 192] width 63 height 10
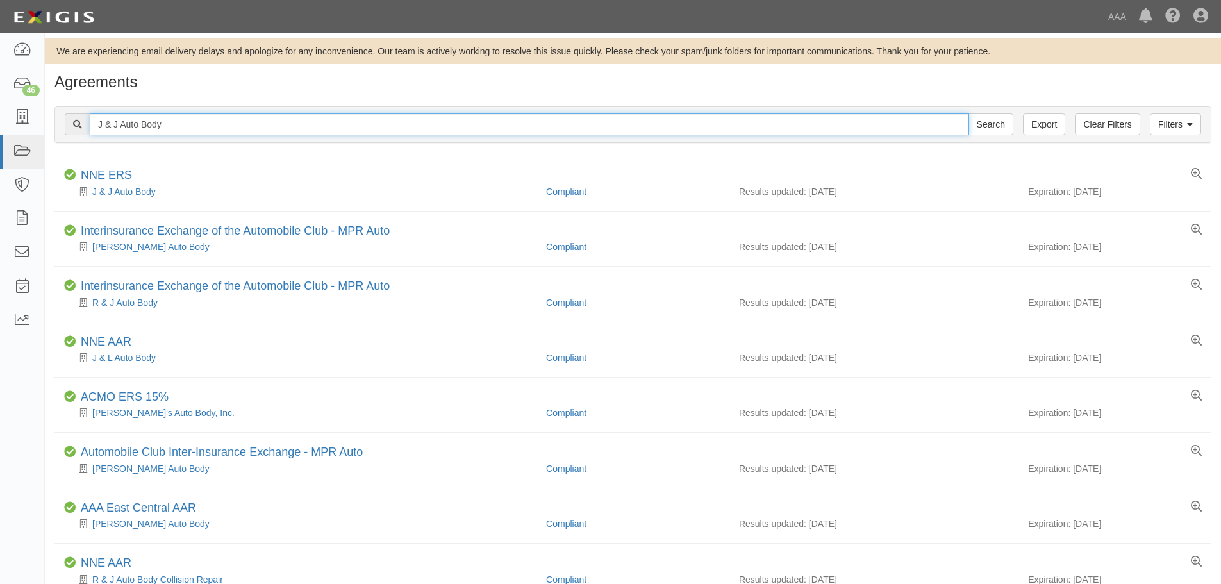
click at [174, 122] on input "J & J Auto Body" at bounding box center [530, 124] width 880 height 22
paste input "Morgan's Towing & Repair Service"
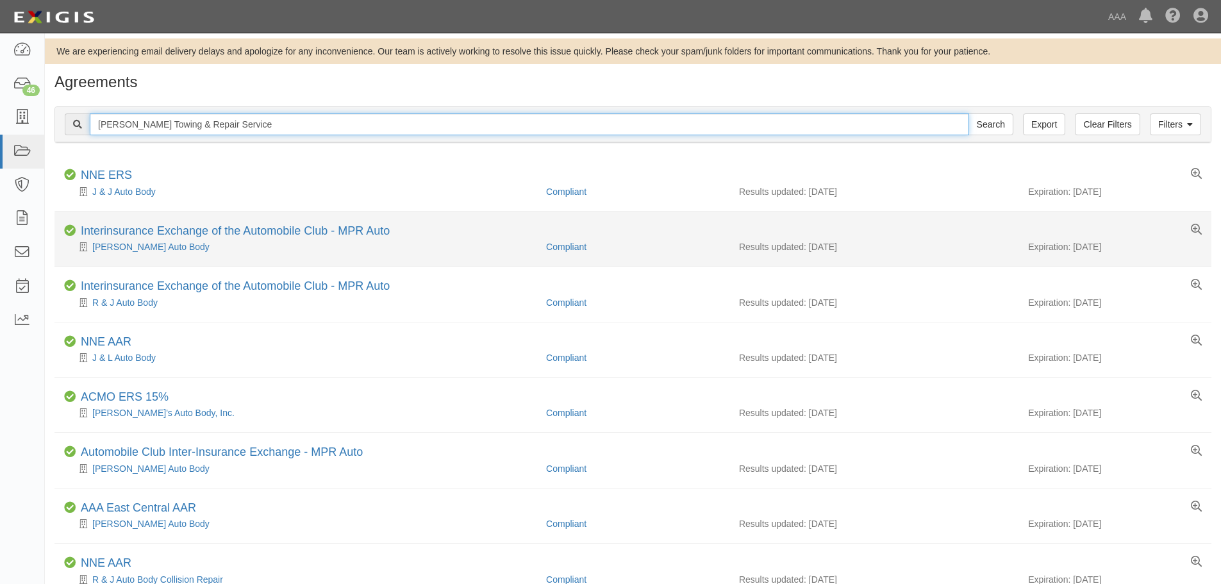
type input "Morgan's Towing & Repair Service"
click at [969, 113] on input "Search" at bounding box center [991, 124] width 45 height 22
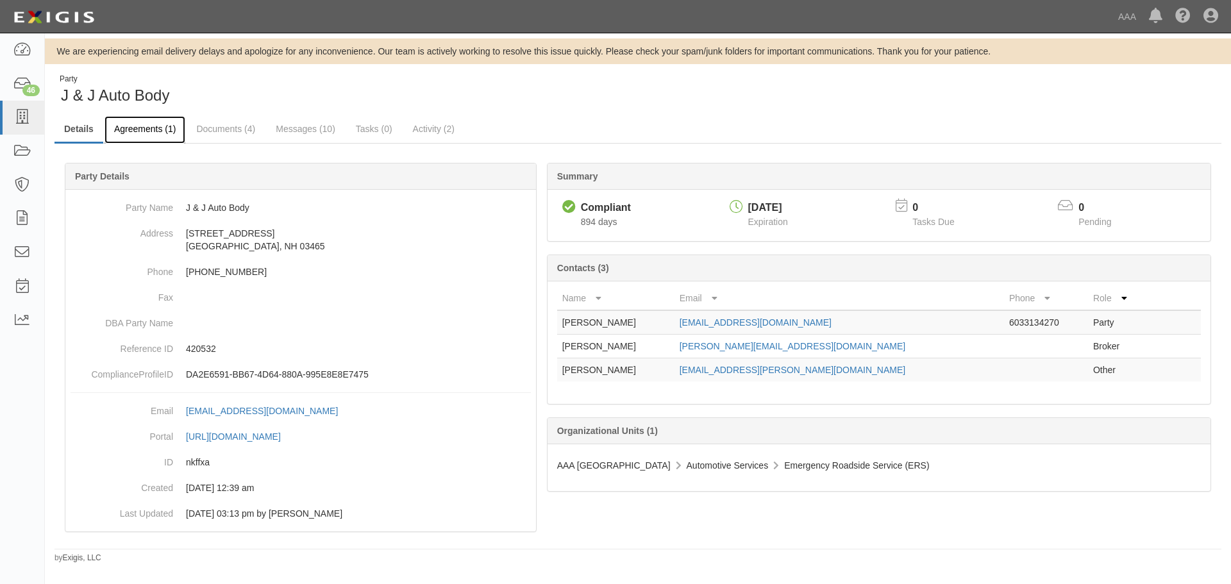
click at [167, 126] on link "Agreements (1)" at bounding box center [145, 130] width 81 height 28
click at [229, 126] on link "Documents (4)" at bounding box center [226, 130] width 78 height 28
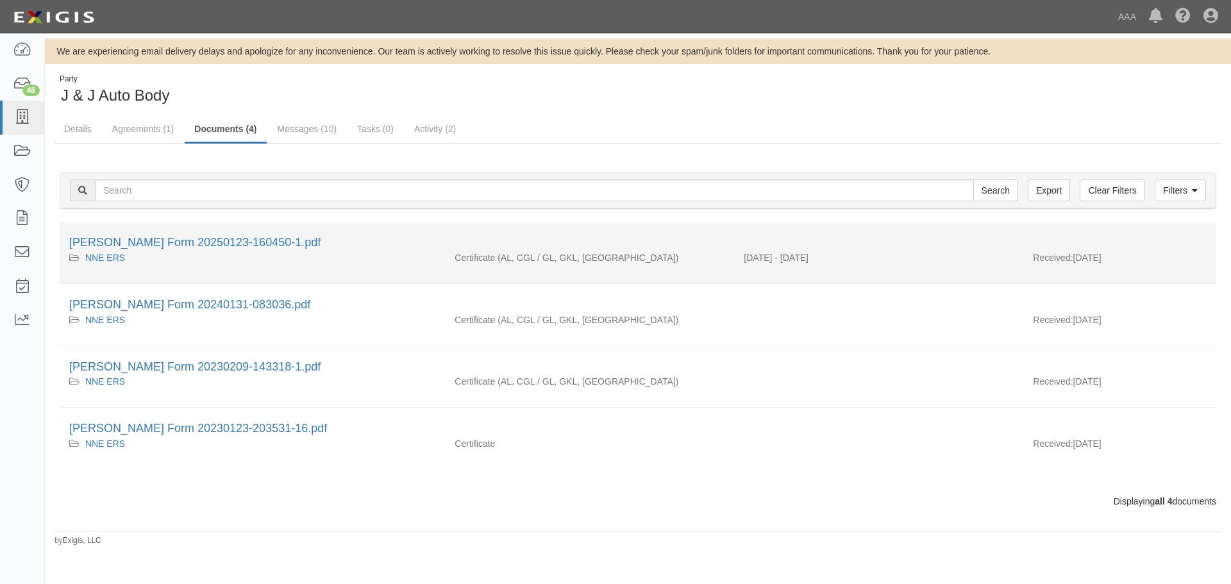
click at [166, 232] on li "[PERSON_NAME] Form 20250123-160450-1.pdf NNE ERS Certificate (AL, CGL / GL, GKL…" at bounding box center [638, 253] width 1157 height 62
click at [168, 239] on link "[PERSON_NAME] Form 20250123-160450-1.pdf" at bounding box center [194, 242] width 251 height 13
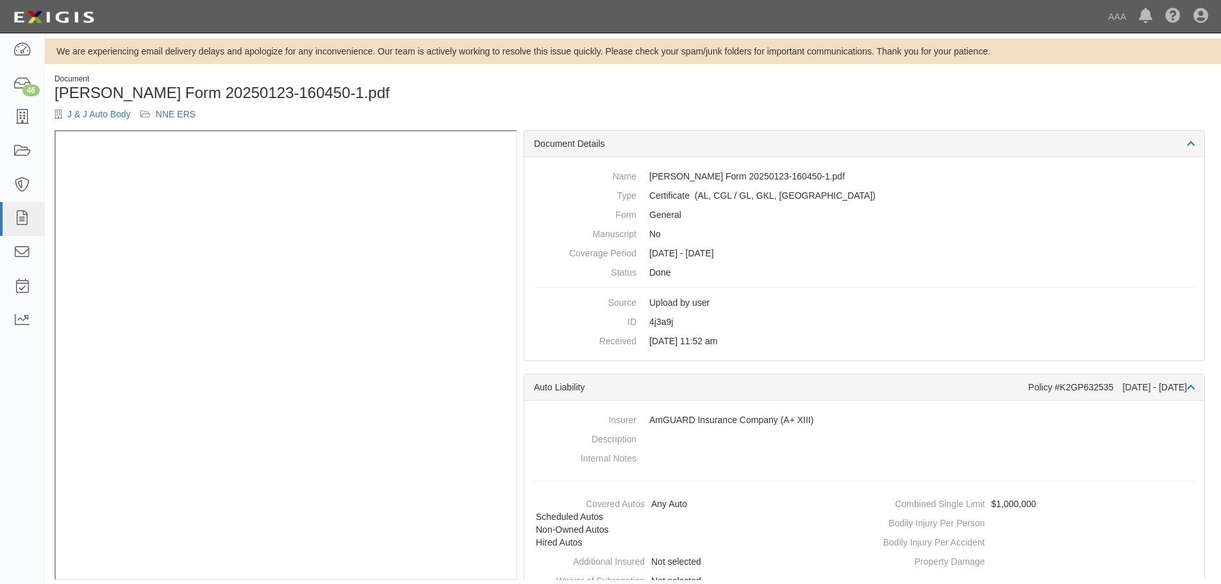
drag, startPoint x: 436, startPoint y: 160, endPoint x: 439, endPoint y: 66, distance: 94.3
click at [439, 66] on div "We are experiencing email delivery delays and apologize for any inconvenience. …" at bounding box center [633, 318] width 1177 height 560
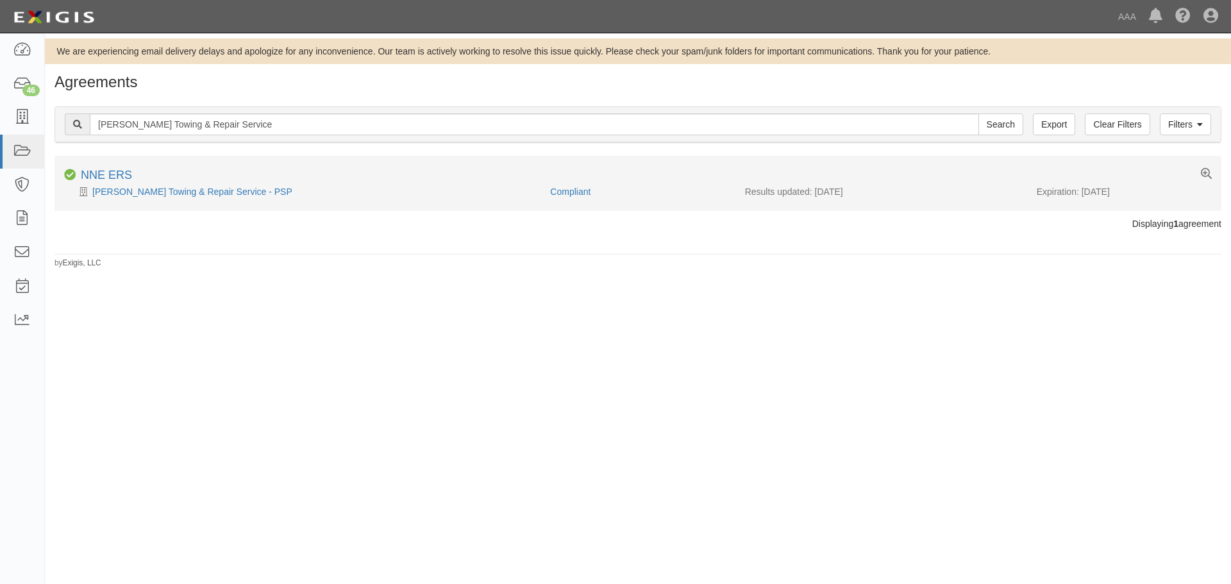
click at [113, 199] on li "Compliant NNE ERS [PERSON_NAME] Towing & Repair Service - PSP Compliant Results…" at bounding box center [637, 183] width 1167 height 54
click at [119, 194] on link "[PERSON_NAME] Towing & Repair Service - PSP" at bounding box center [192, 192] width 200 height 10
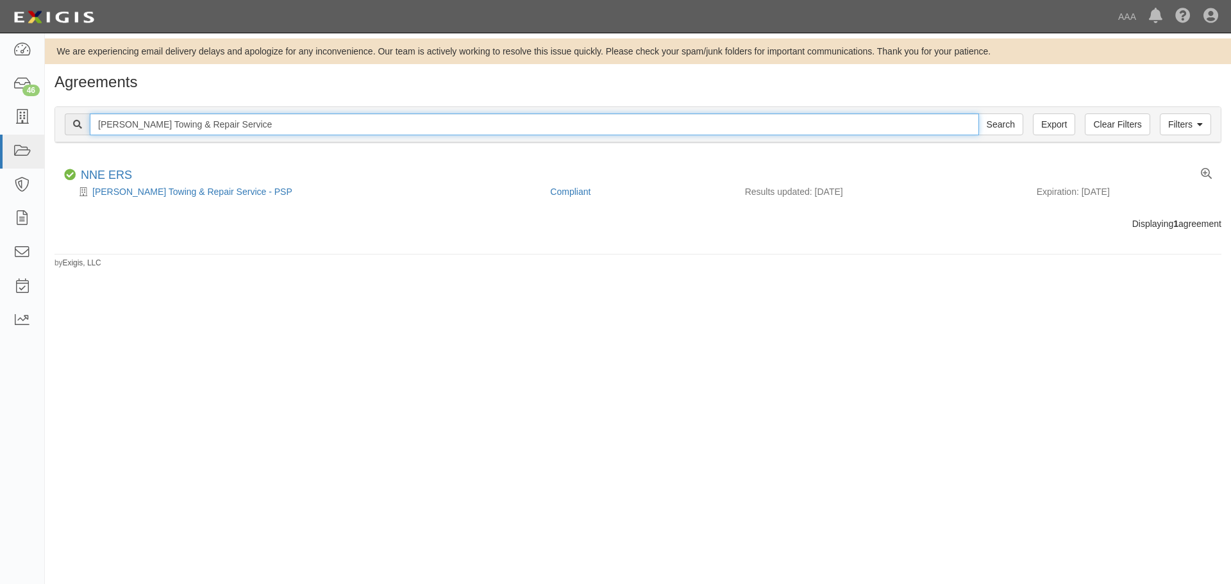
click at [243, 125] on input "Morgan's Towing & Repair Service" at bounding box center [534, 124] width 889 height 22
paste input "New Hampton Towing"
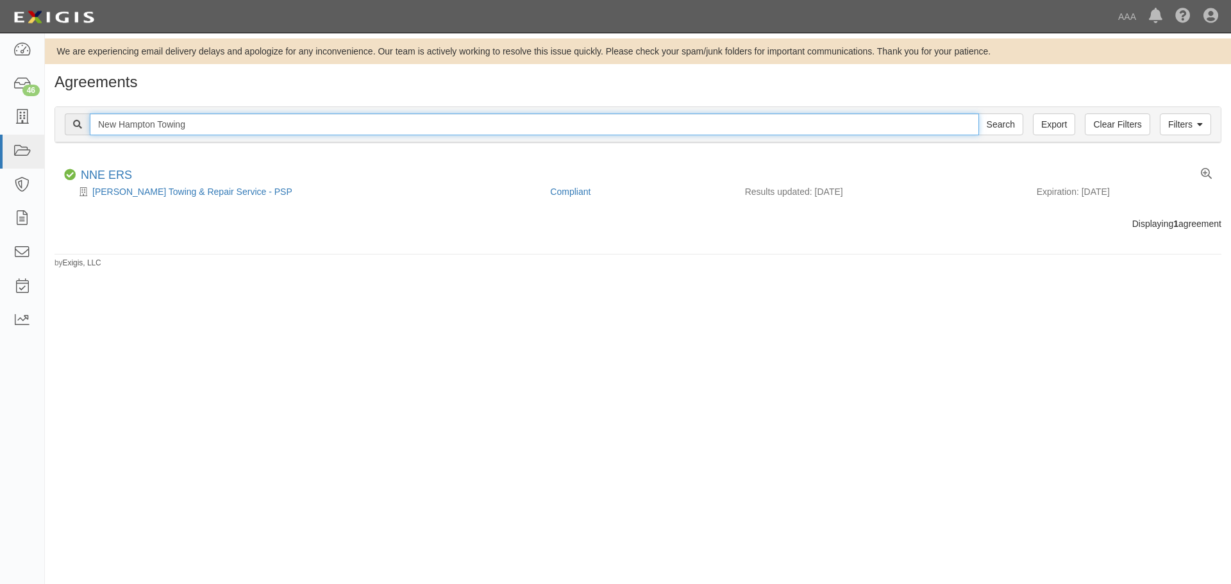
type input "New Hampton Towing"
click at [978, 113] on input "Search" at bounding box center [1000, 124] width 45 height 22
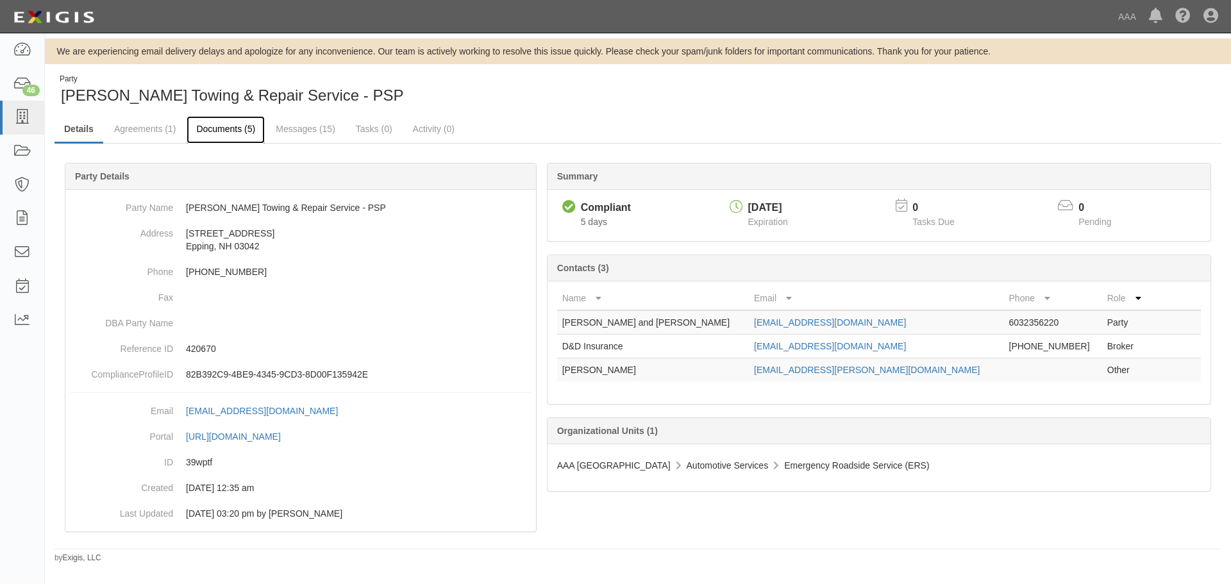
click at [235, 141] on link "Documents (5)" at bounding box center [226, 130] width 78 height 28
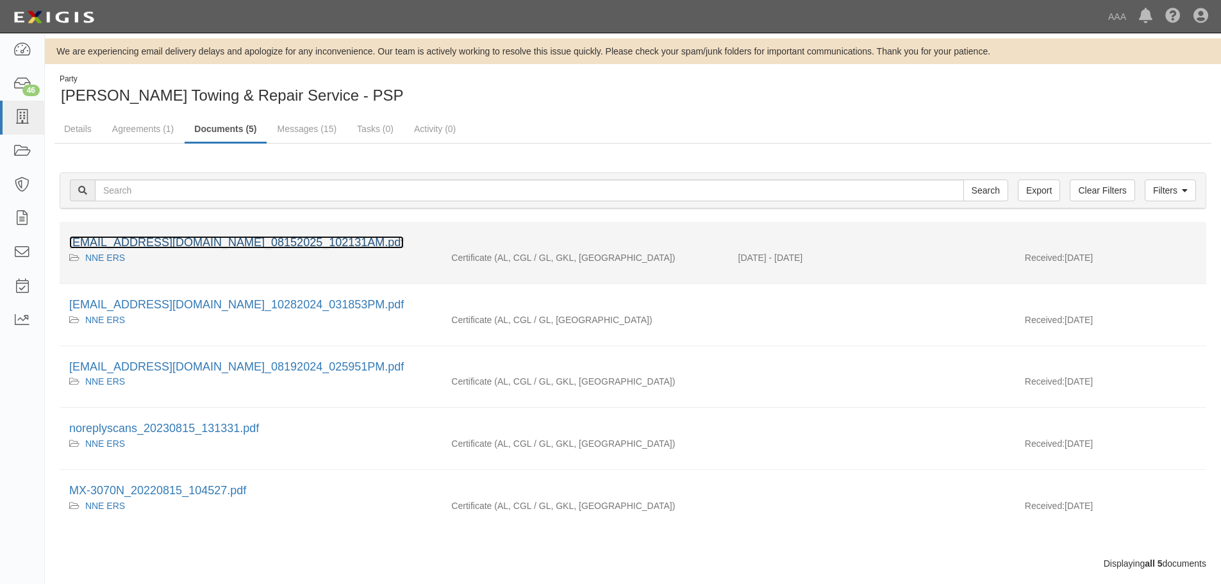
click at [214, 240] on link "[EMAIL_ADDRESS][DOMAIN_NAME]_08152025_102131AM.pdf" at bounding box center [236, 242] width 335 height 13
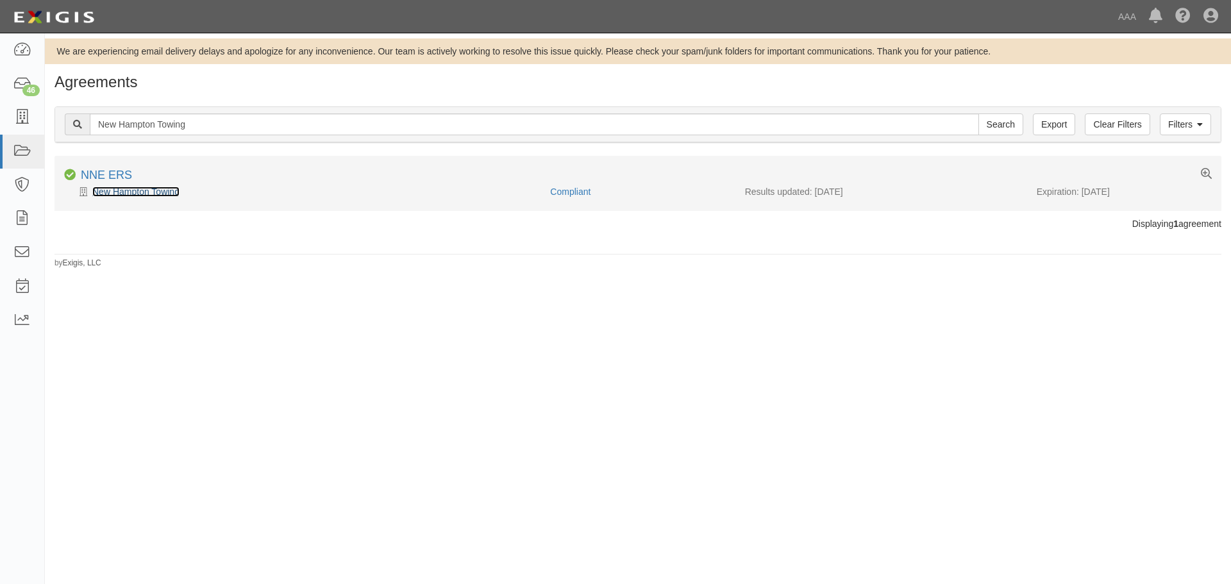
click at [136, 196] on link "New Hampton Towing" at bounding box center [135, 192] width 87 height 10
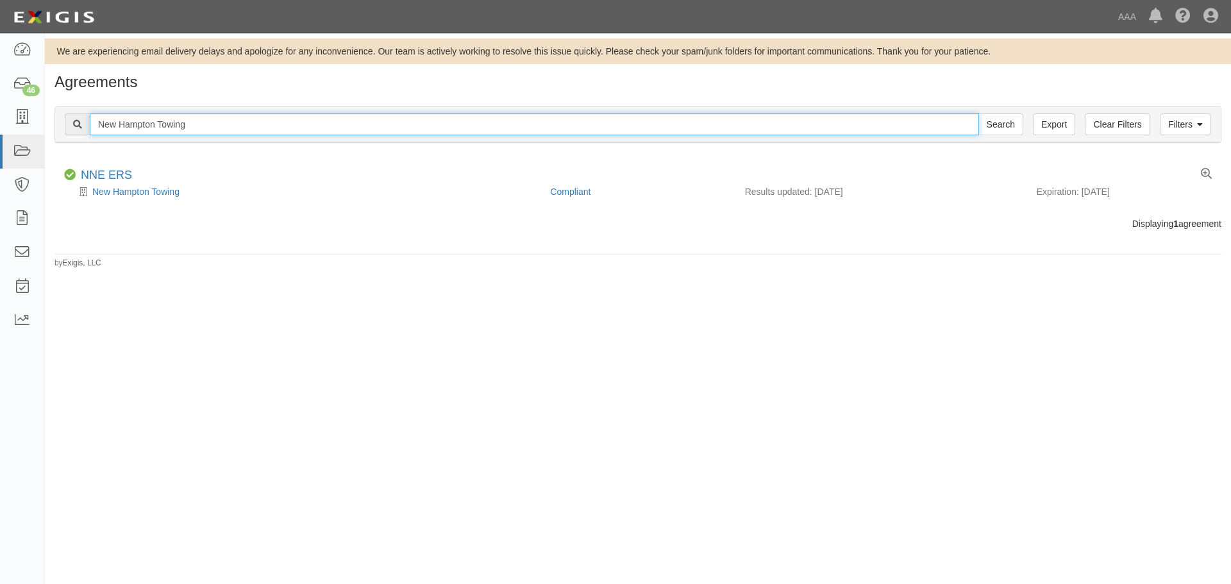
click at [197, 125] on input "New Hampton Towing" at bounding box center [534, 124] width 889 height 22
type input "rodz"
click at [978, 113] on input "Search" at bounding box center [1000, 124] width 45 height 22
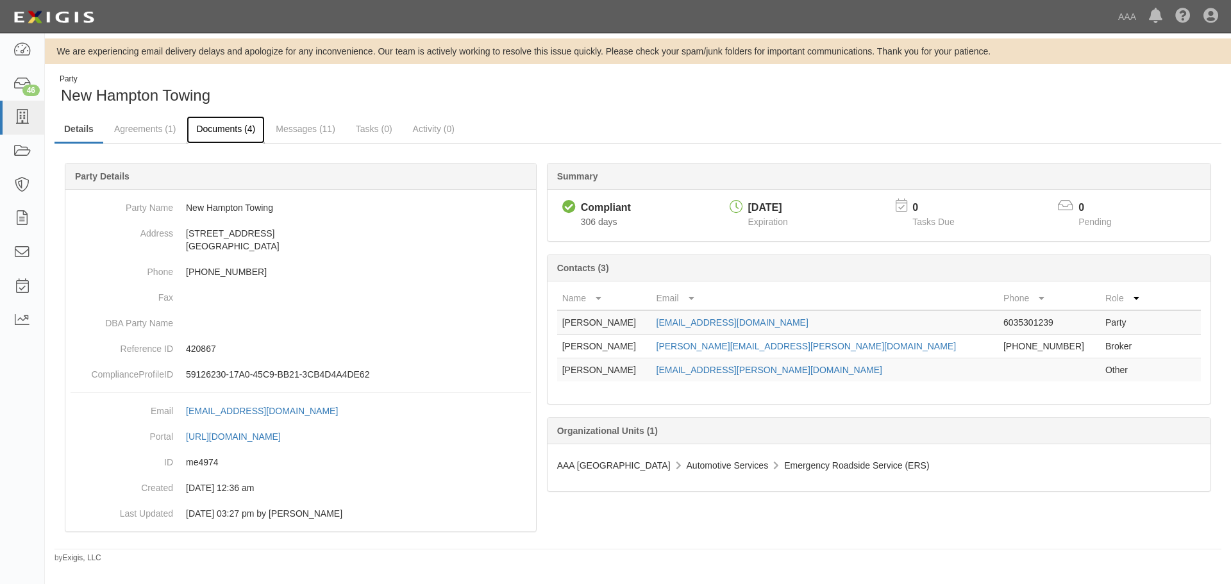
click at [221, 132] on link "Documents (4)" at bounding box center [226, 130] width 78 height 28
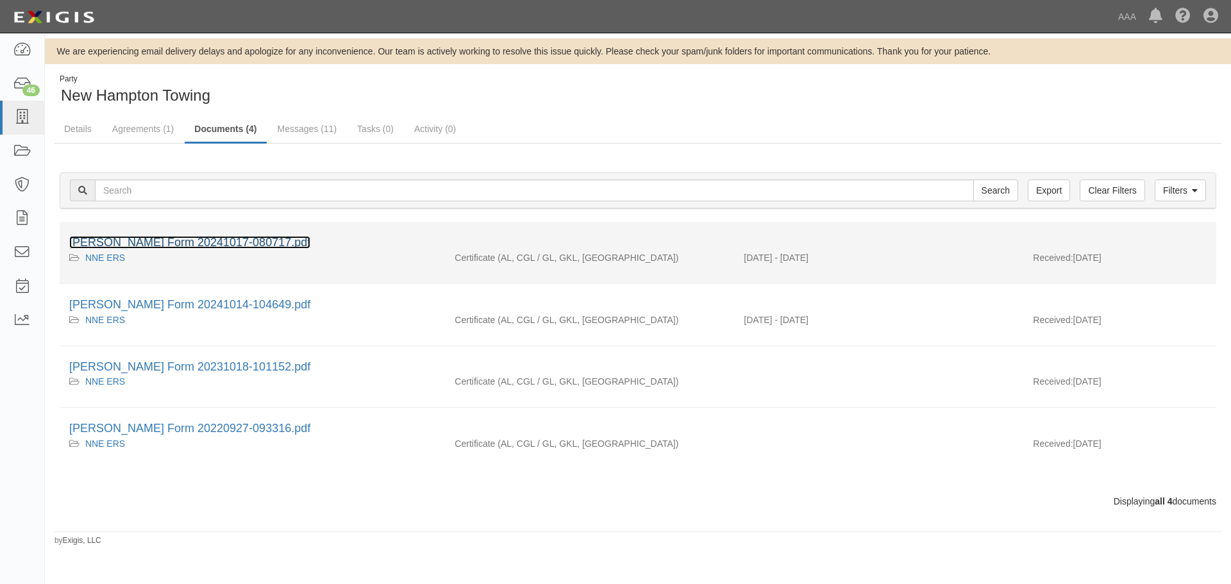
click at [206, 239] on link "ACORD Form 20241017-080717.pdf" at bounding box center [189, 242] width 241 height 13
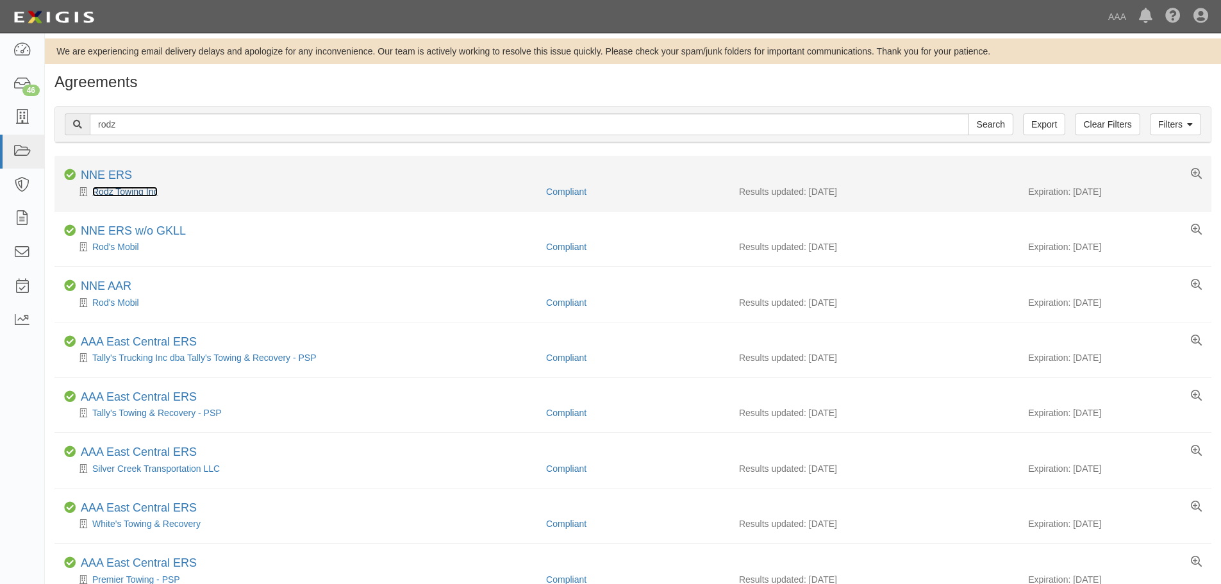
click at [124, 194] on link "Rodz Towing Inc" at bounding box center [124, 192] width 65 height 10
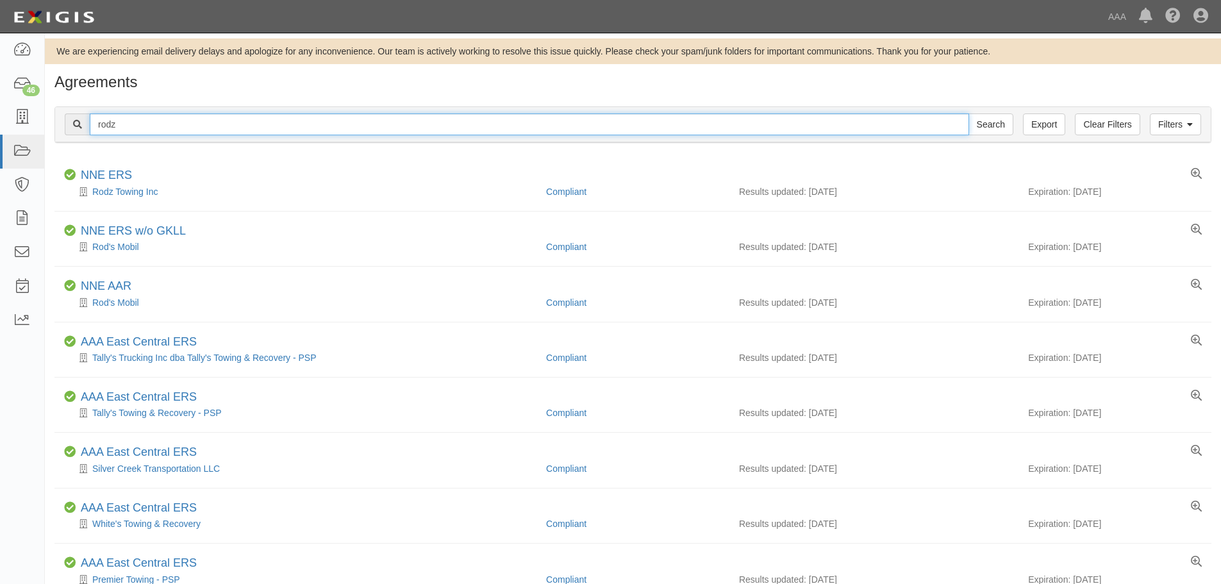
click at [138, 121] on input "rodz" at bounding box center [530, 124] width 880 height 22
paste input "Grenier's Truck Shop 3"
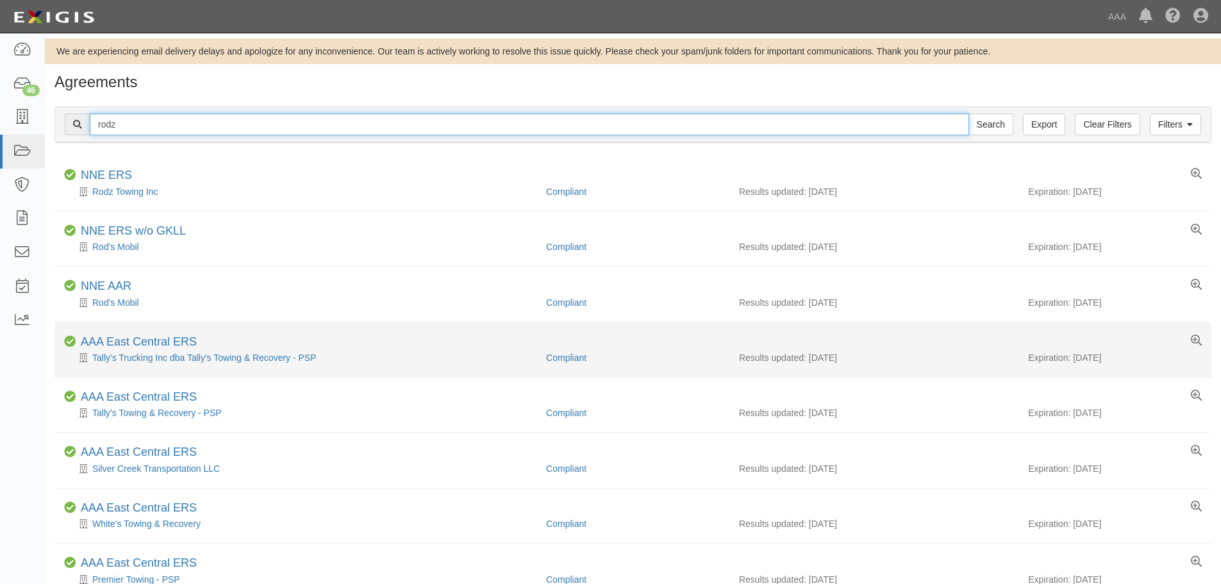
type input "Grenier's Truck Shop 3"
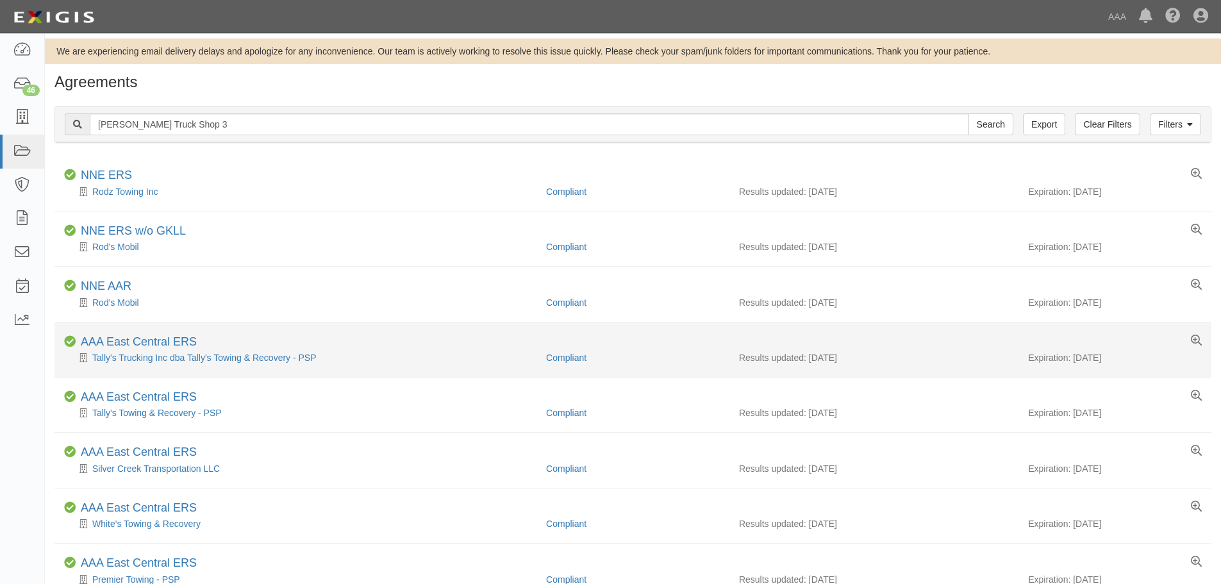
click at [217, 323] on li "Compliant AAA East Central ERS Tally's Trucking Inc dba Tally's Towing & Recove…" at bounding box center [632, 349] width 1157 height 55
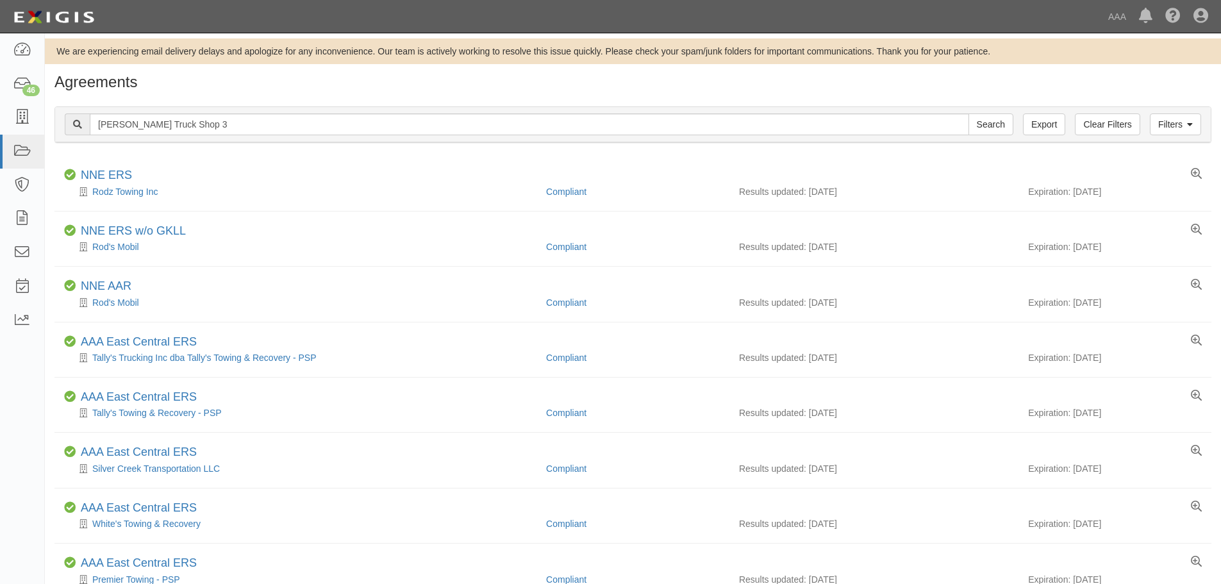
click at [214, 112] on div "Filters Clear Filters Export Grenier's Truck Shop 3 Search Filters" at bounding box center [633, 124] width 1156 height 35
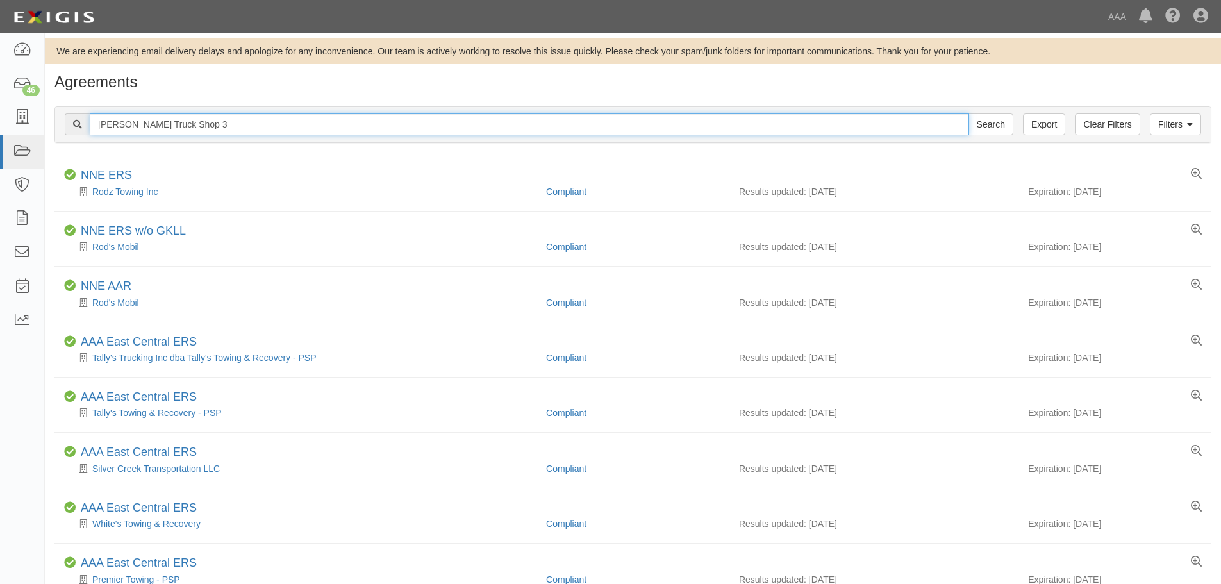
click at [222, 122] on input "[PERSON_NAME] Truck Shop 3" at bounding box center [530, 124] width 880 height 22
click at [969, 113] on input "Search" at bounding box center [991, 124] width 45 height 22
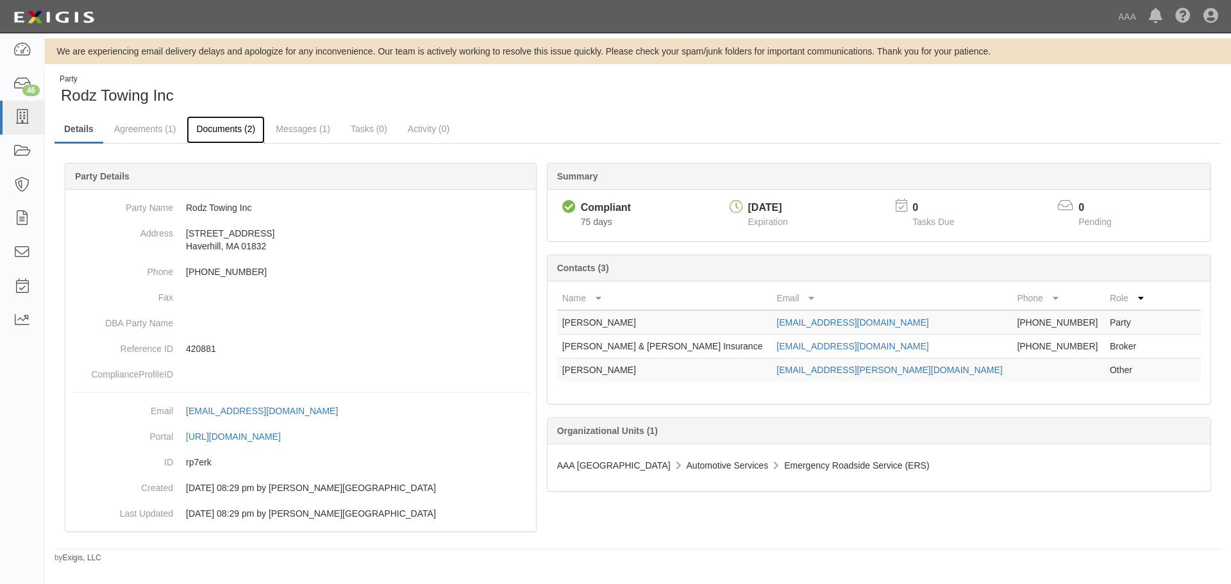
click at [218, 134] on link "Documents (2)" at bounding box center [226, 130] width 78 height 28
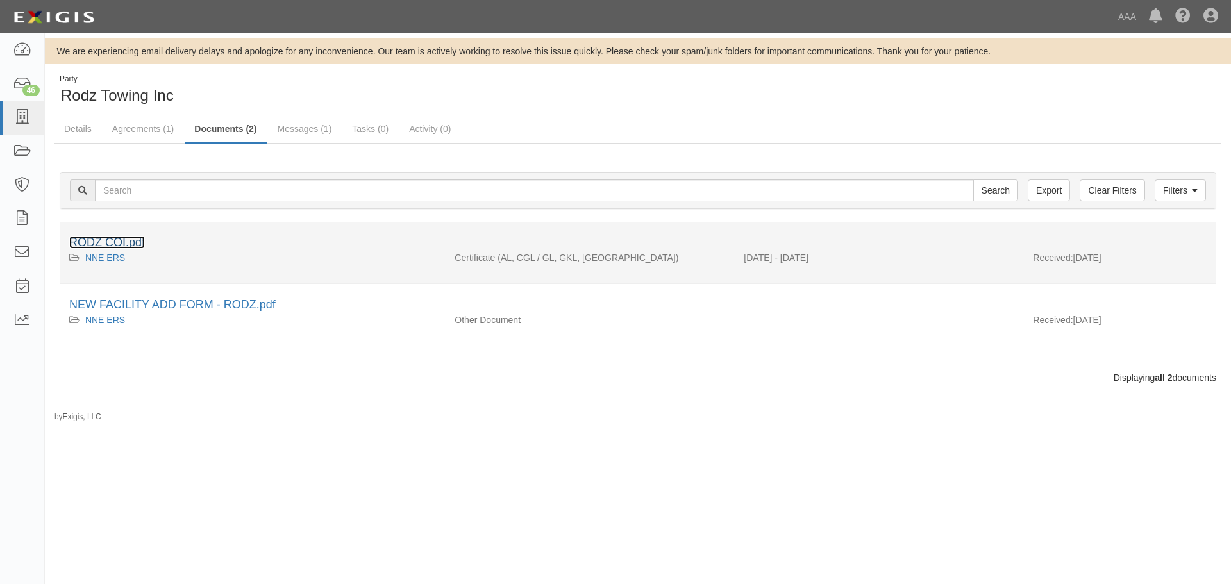
click at [124, 244] on link "RODZ COI.pdf" at bounding box center [107, 242] width 76 height 13
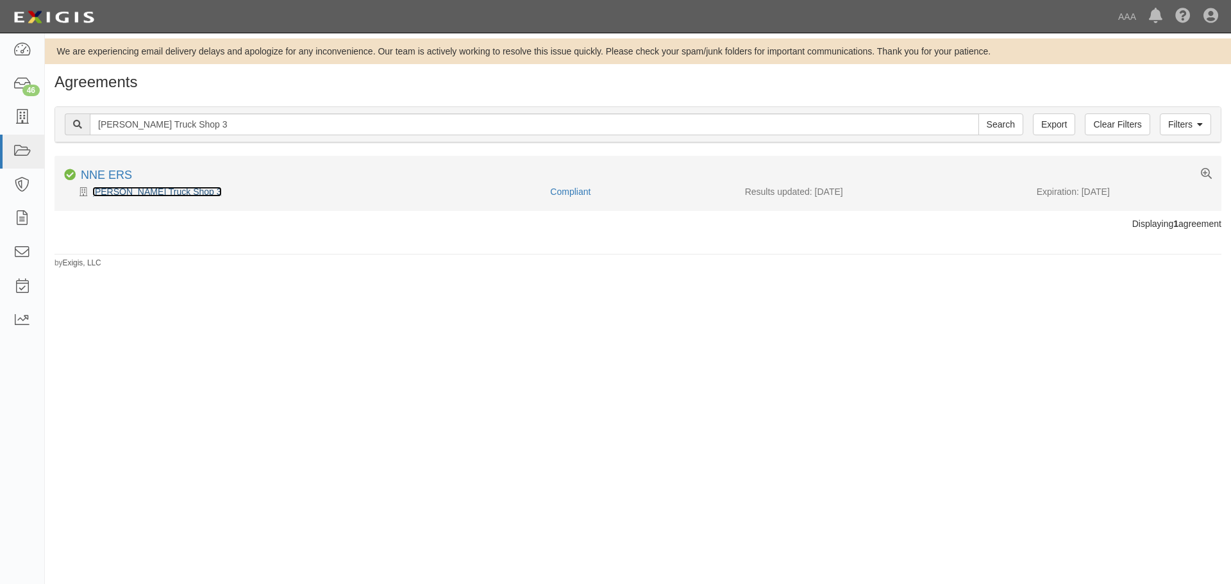
click at [114, 187] on link "Grenier's Truck Shop 3" at bounding box center [157, 192] width 130 height 10
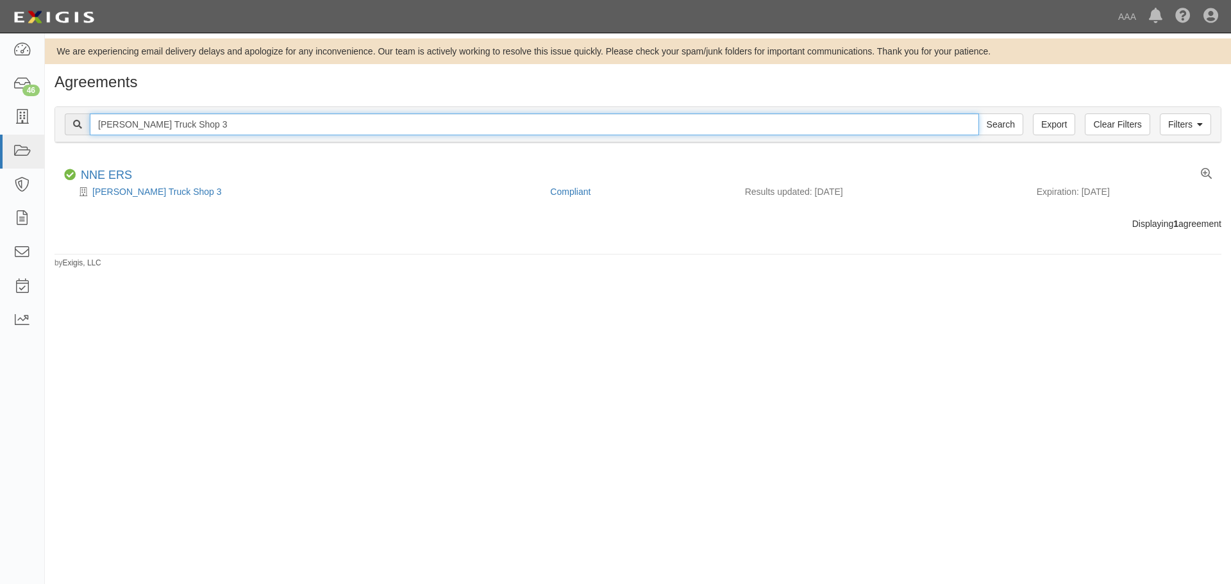
click at [223, 127] on input "Grenier's Truck Shop 3" at bounding box center [534, 124] width 889 height 22
paste input "[PERSON_NAME] Towing & Recovery"
type input "[PERSON_NAME] Towing & Recovery"
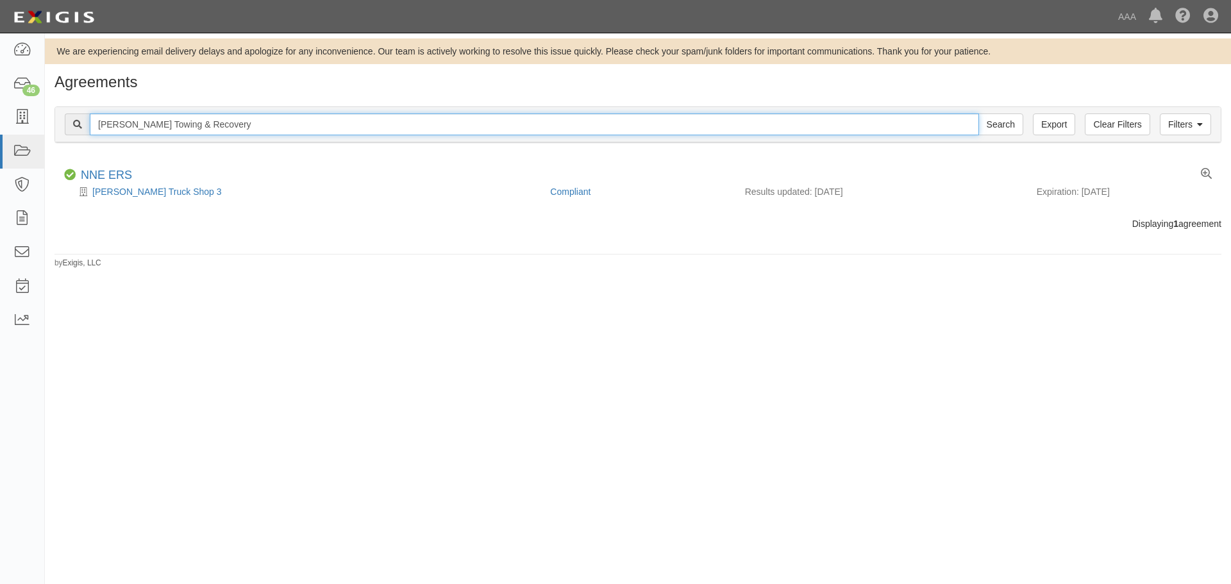
click at [978, 113] on input "Search" at bounding box center [1000, 124] width 45 height 22
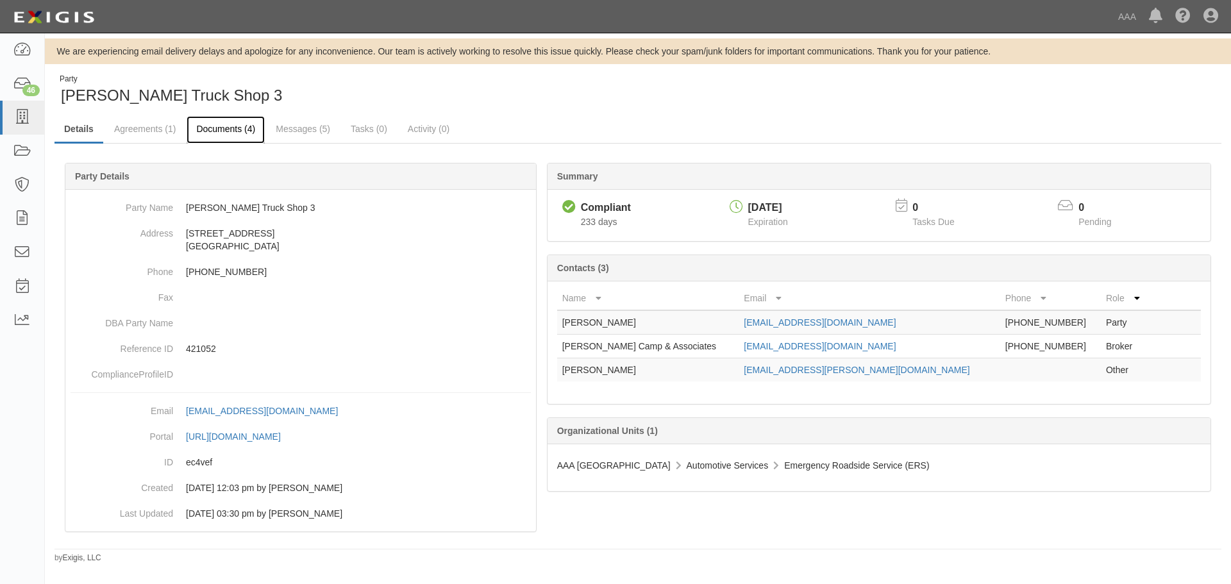
click at [235, 130] on link "Documents (4)" at bounding box center [226, 130] width 78 height 28
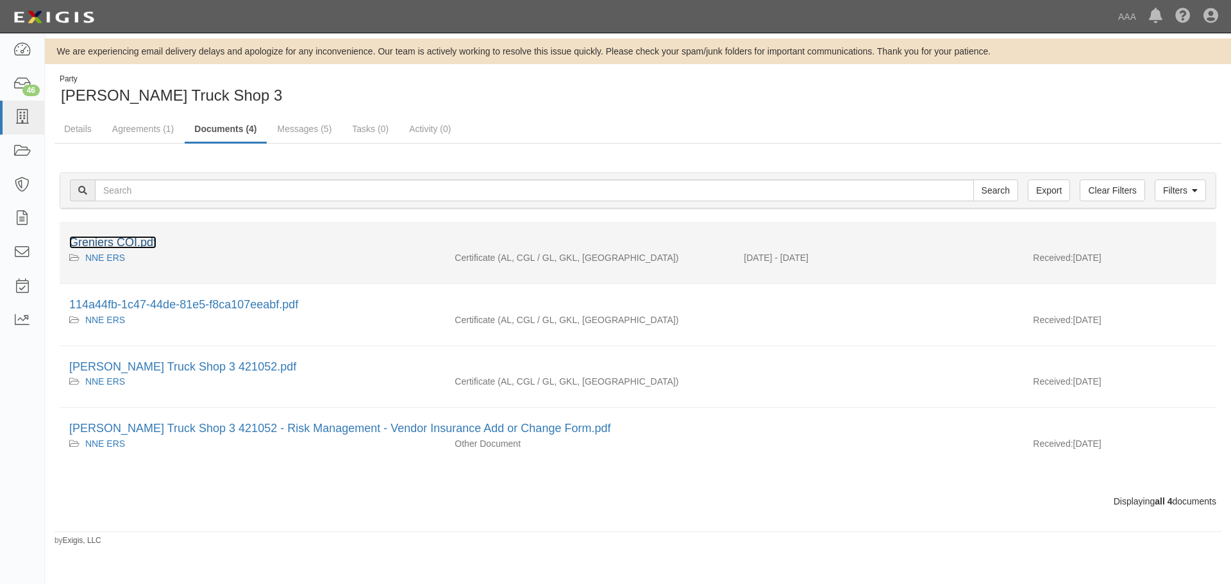
click at [119, 240] on link "Greniers COI.pdf" at bounding box center [112, 242] width 87 height 13
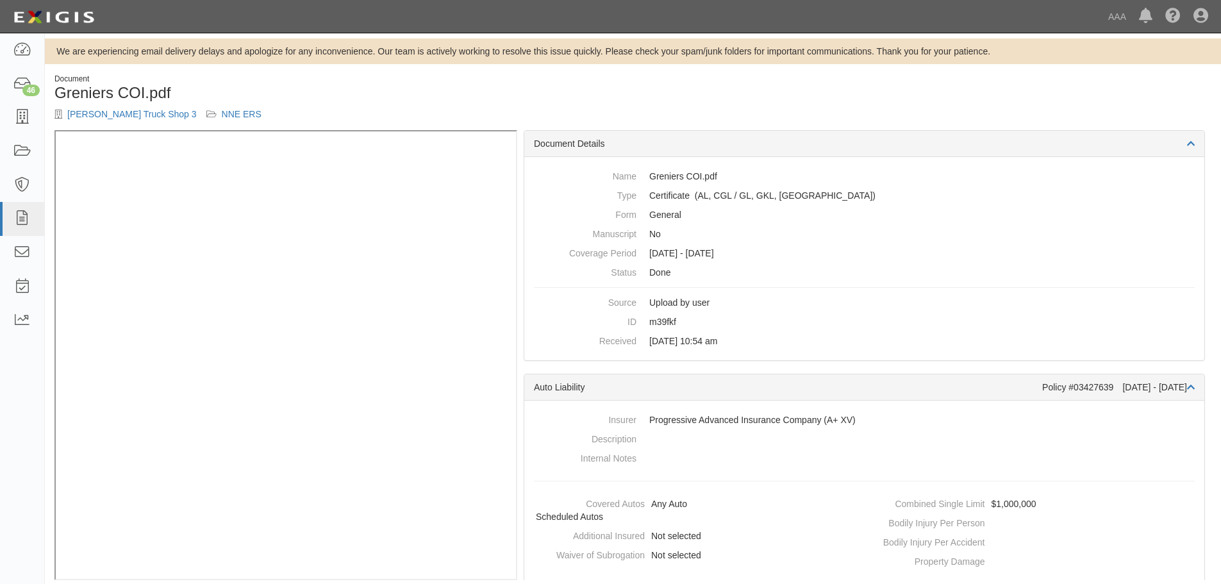
drag, startPoint x: 776, startPoint y: 95, endPoint x: 833, endPoint y: 143, distance: 74.6
click at [776, 95] on div "Document Greniers COI.pdf Grenier's Truck Shop 3 NNE ERS" at bounding box center [633, 102] width 1177 height 56
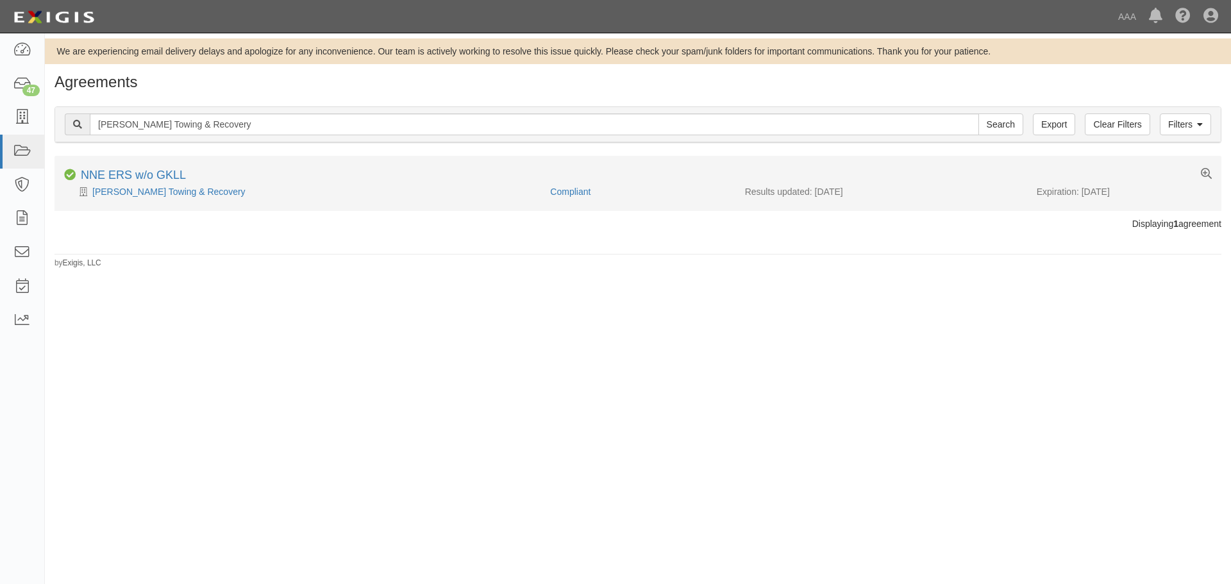
click at [127, 185] on div "[PERSON_NAME] Towing & Recovery" at bounding box center [302, 191] width 476 height 13
click at [127, 188] on link "[PERSON_NAME] Towing & Recovery" at bounding box center [168, 192] width 153 height 10
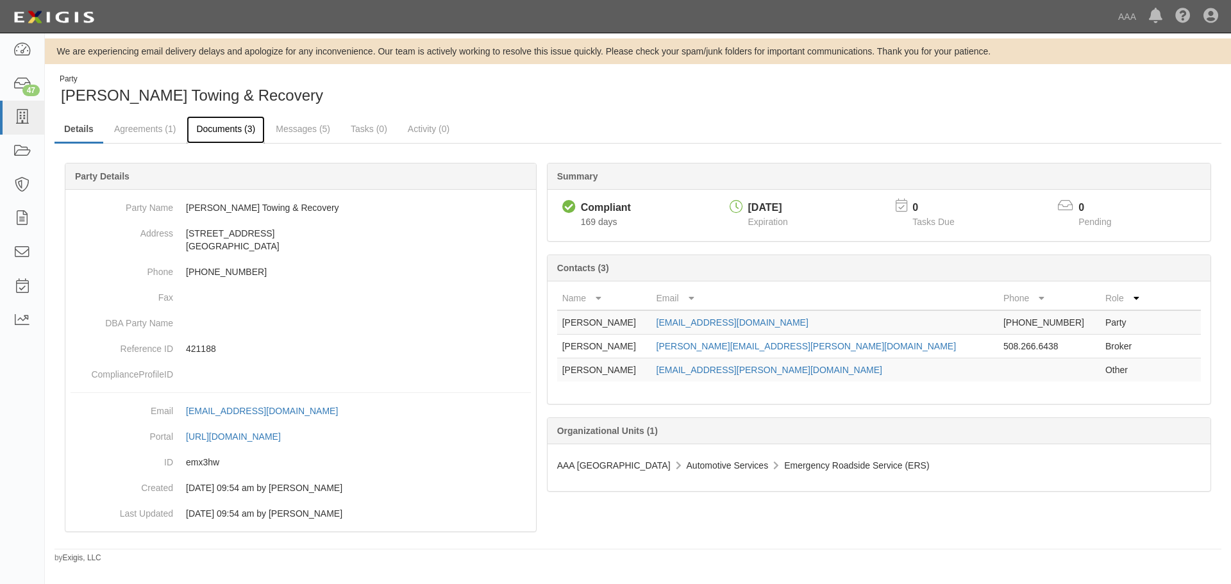
click at [208, 138] on link "Documents (3)" at bounding box center [226, 130] width 78 height 28
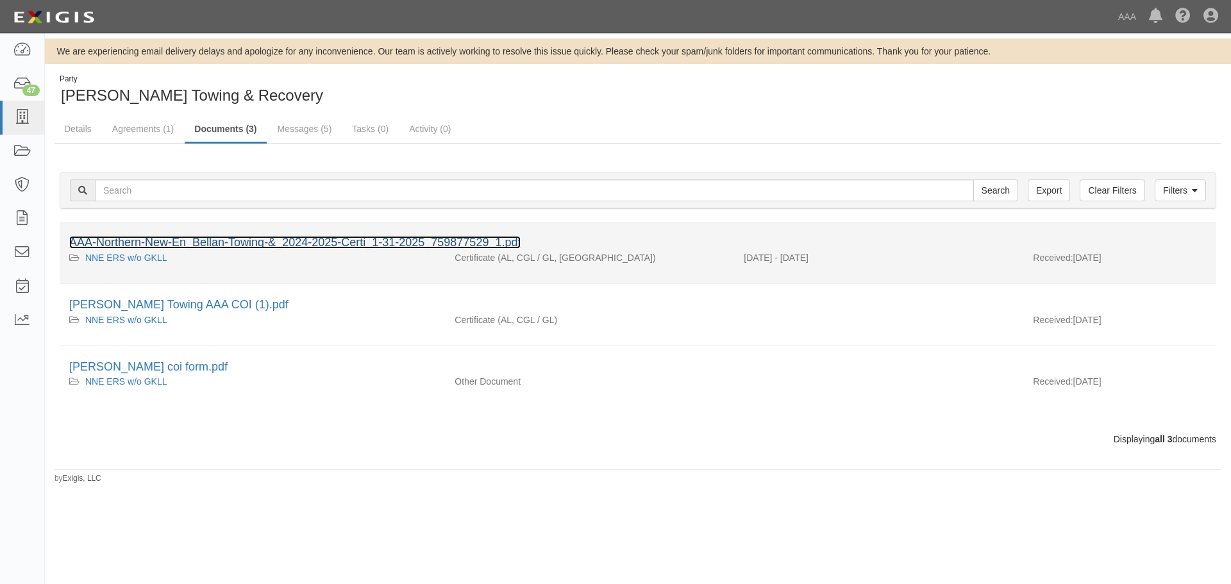
click at [204, 239] on link "AAA-Northern-New-En_Bellan-Towing-&_2024-2025-Certi_1-31-2025_759877529_1.pdf" at bounding box center [294, 242] width 451 height 13
